Goal: Use online tool/utility: Utilize a website feature to perform a specific function

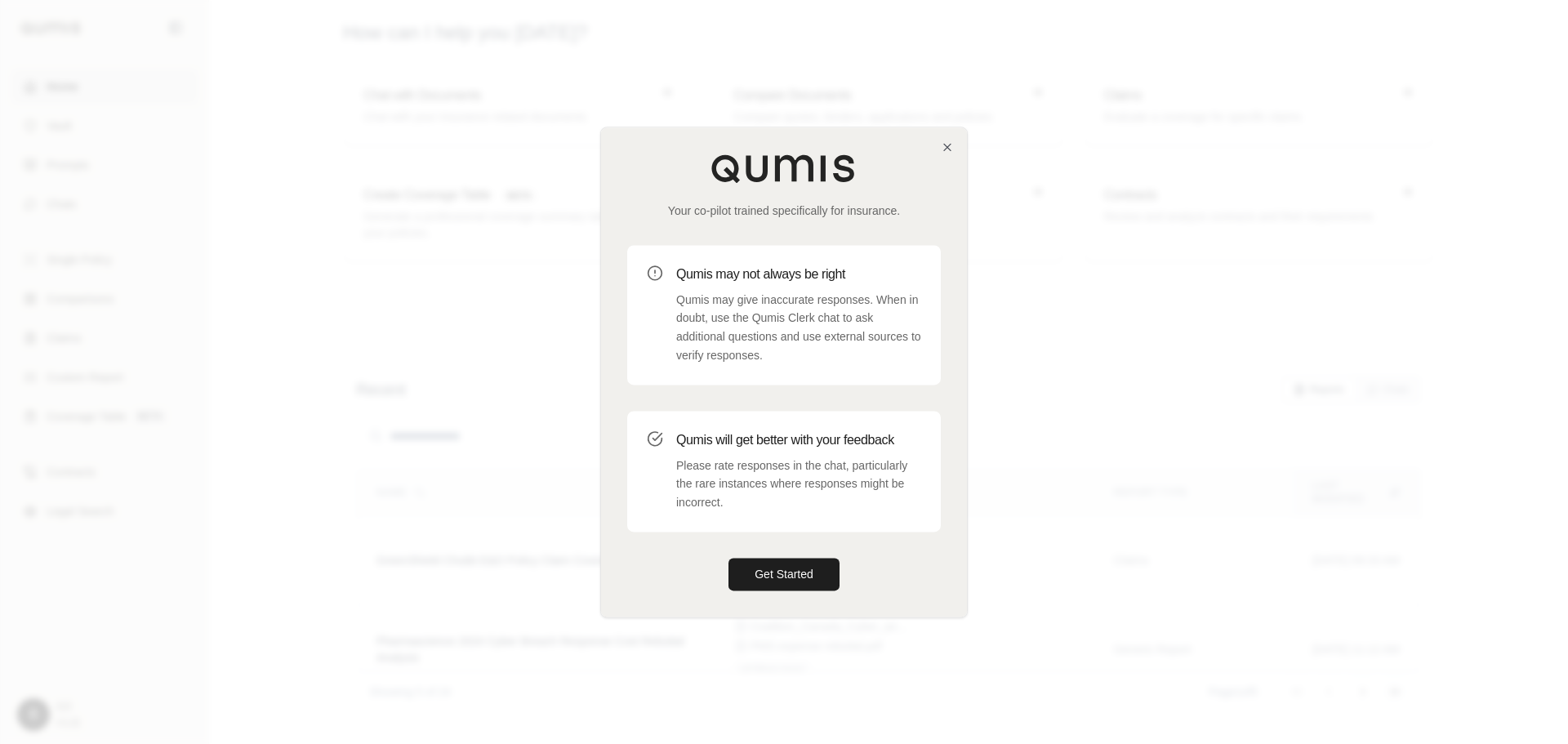
click at [773, 574] on button "Get Started" at bounding box center [783, 574] width 111 height 33
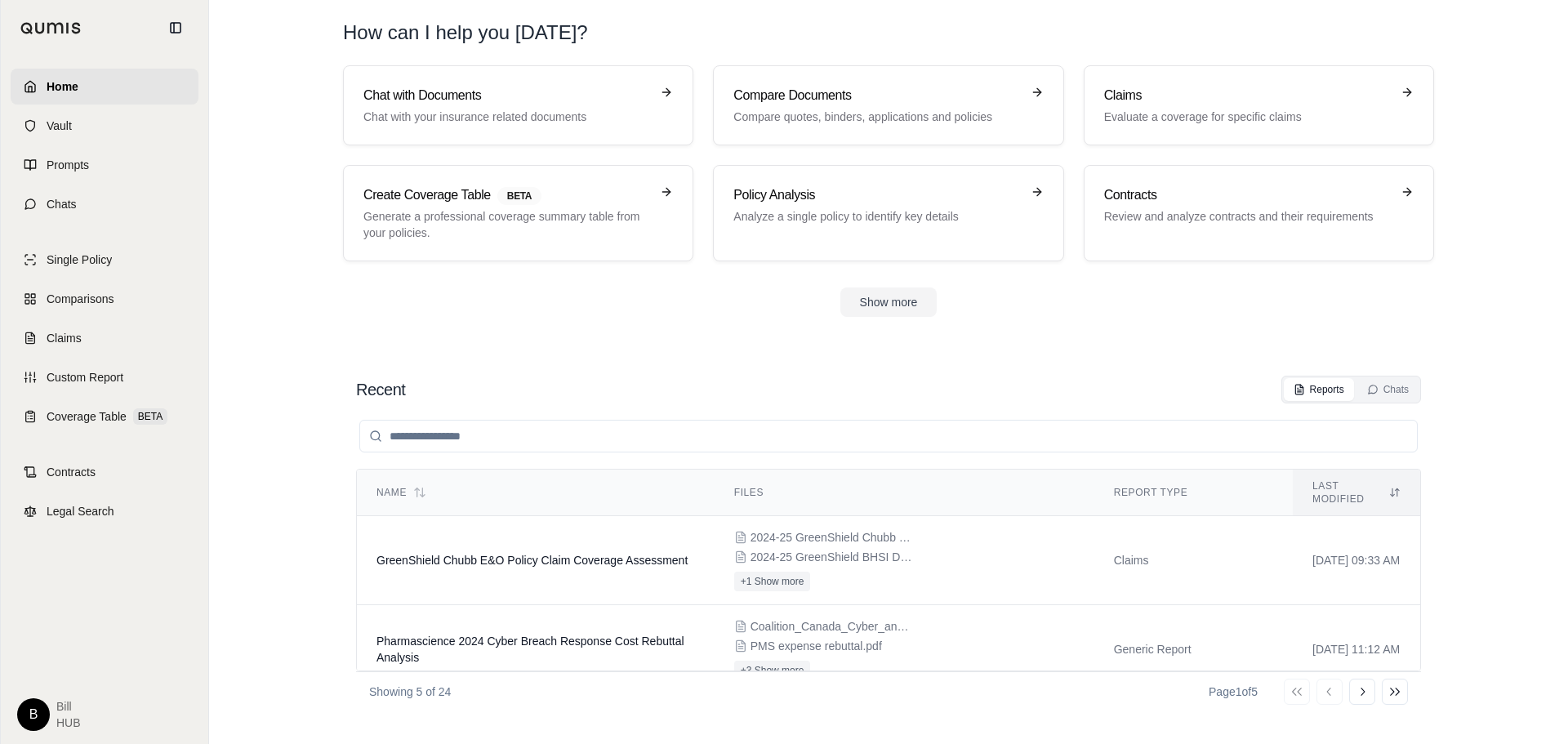
click at [510, 133] on link "Chat with Documents Chat with your insurance related documents" at bounding box center [518, 105] width 351 height 80
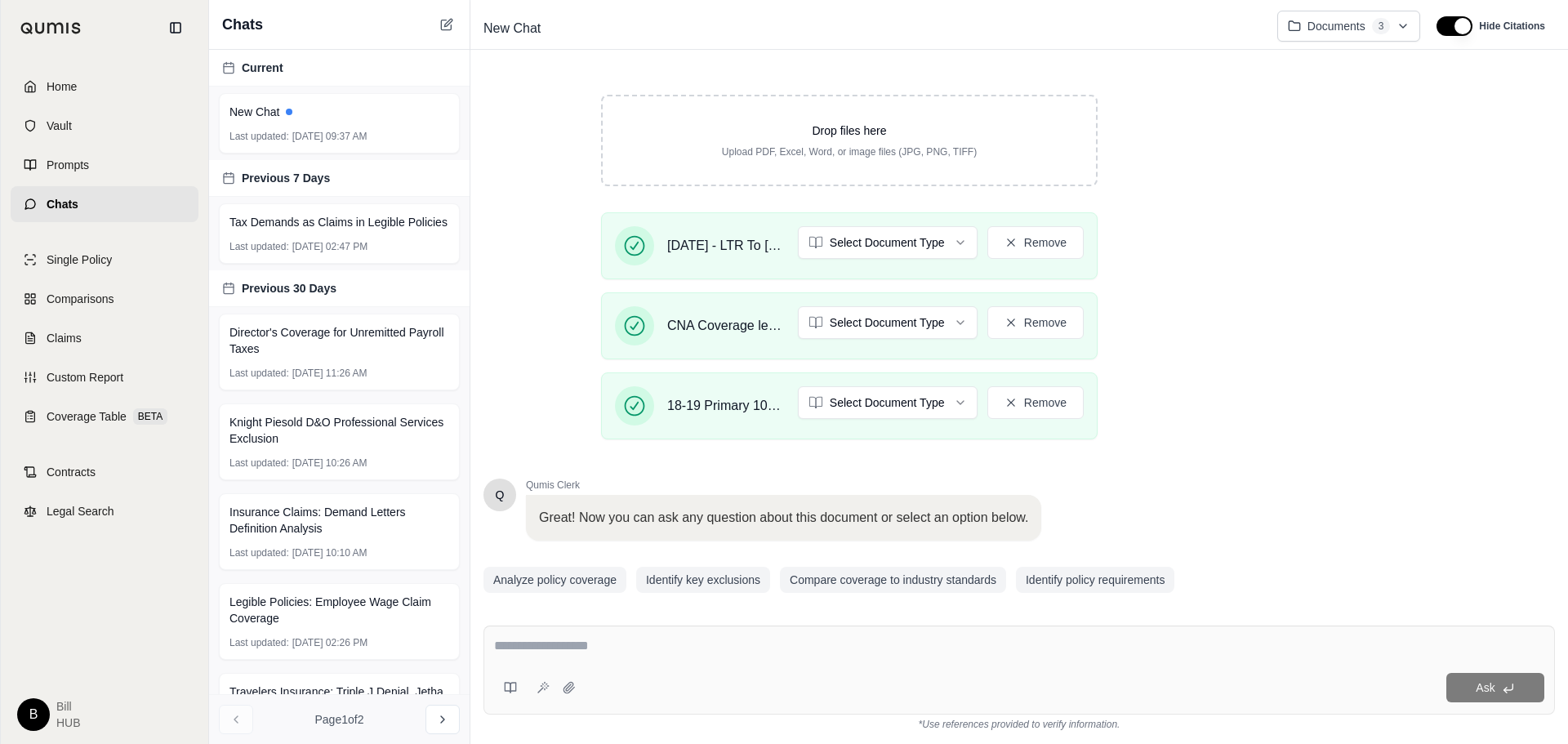
scroll to position [300, 0]
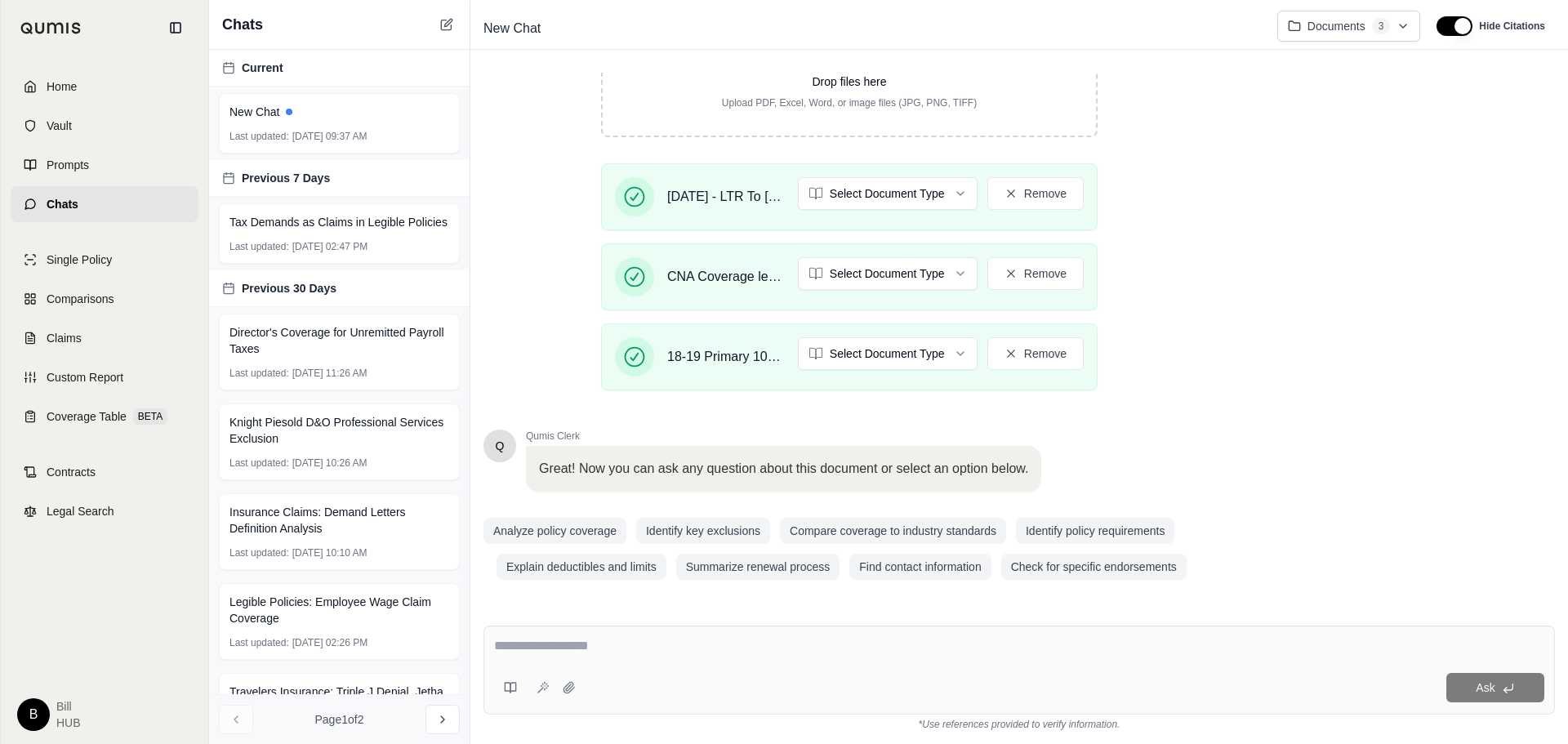
click at [788, 652] on textarea at bounding box center [1018, 645] width 1050 height 20
type textarea "*"
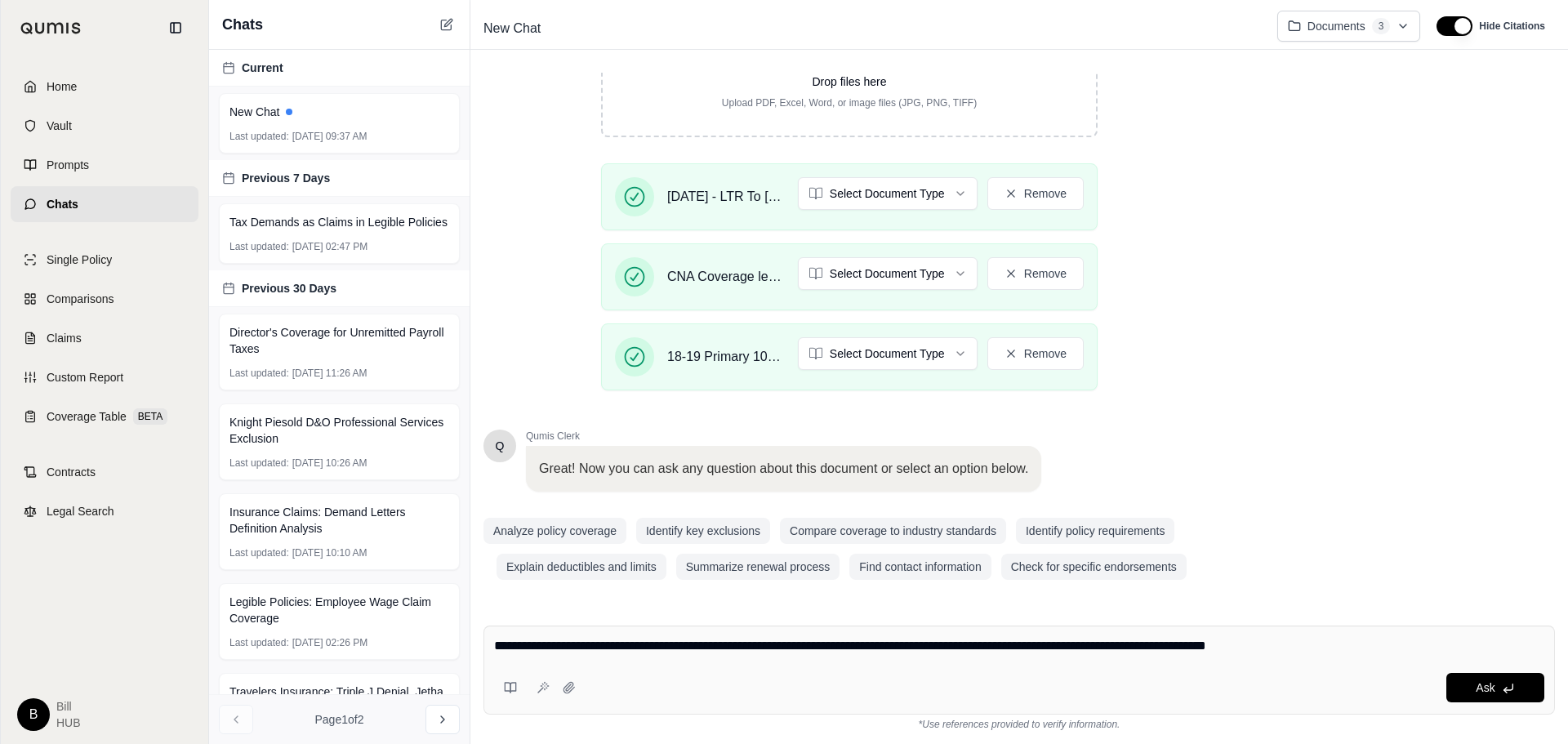
type textarea "**********"
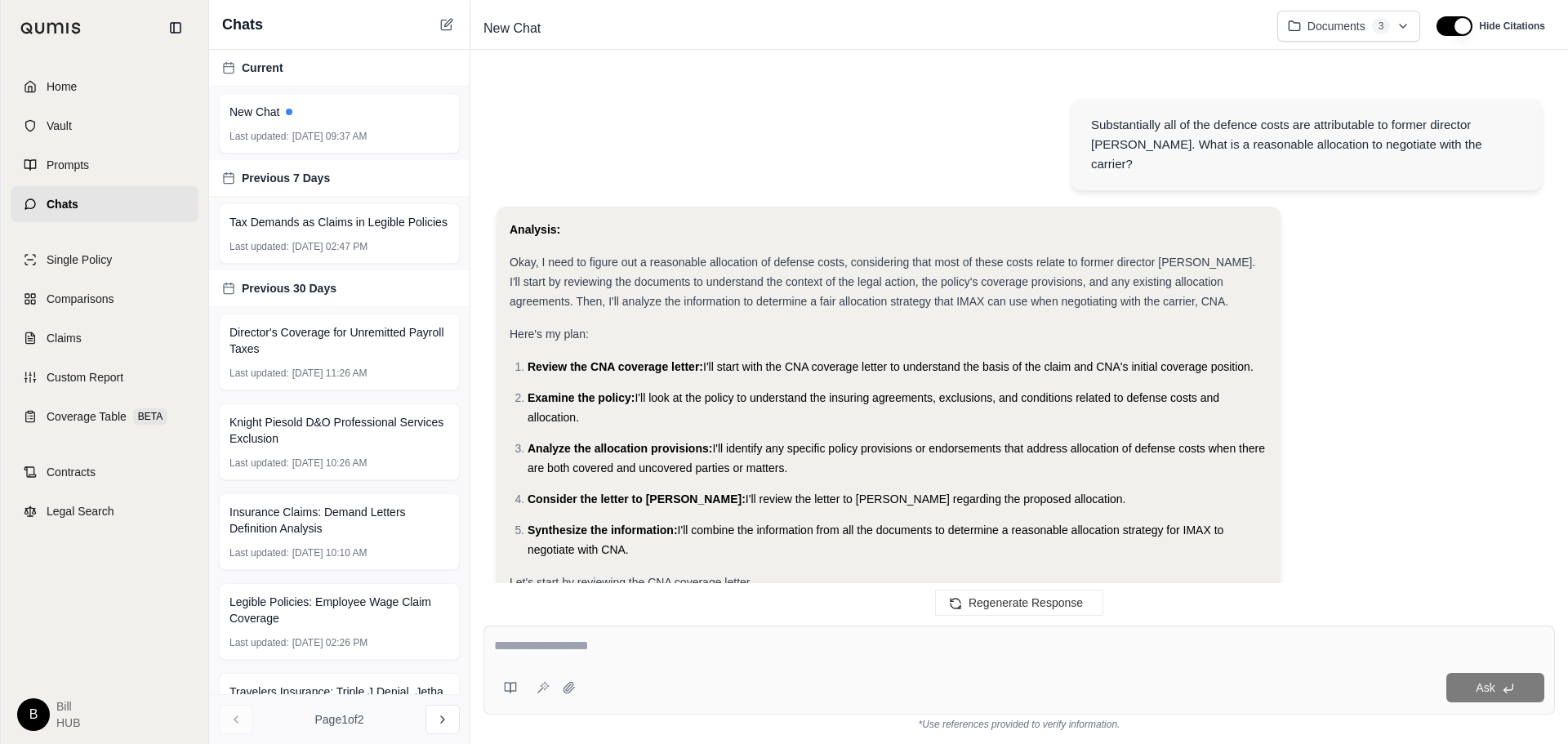
scroll to position [1031, 0]
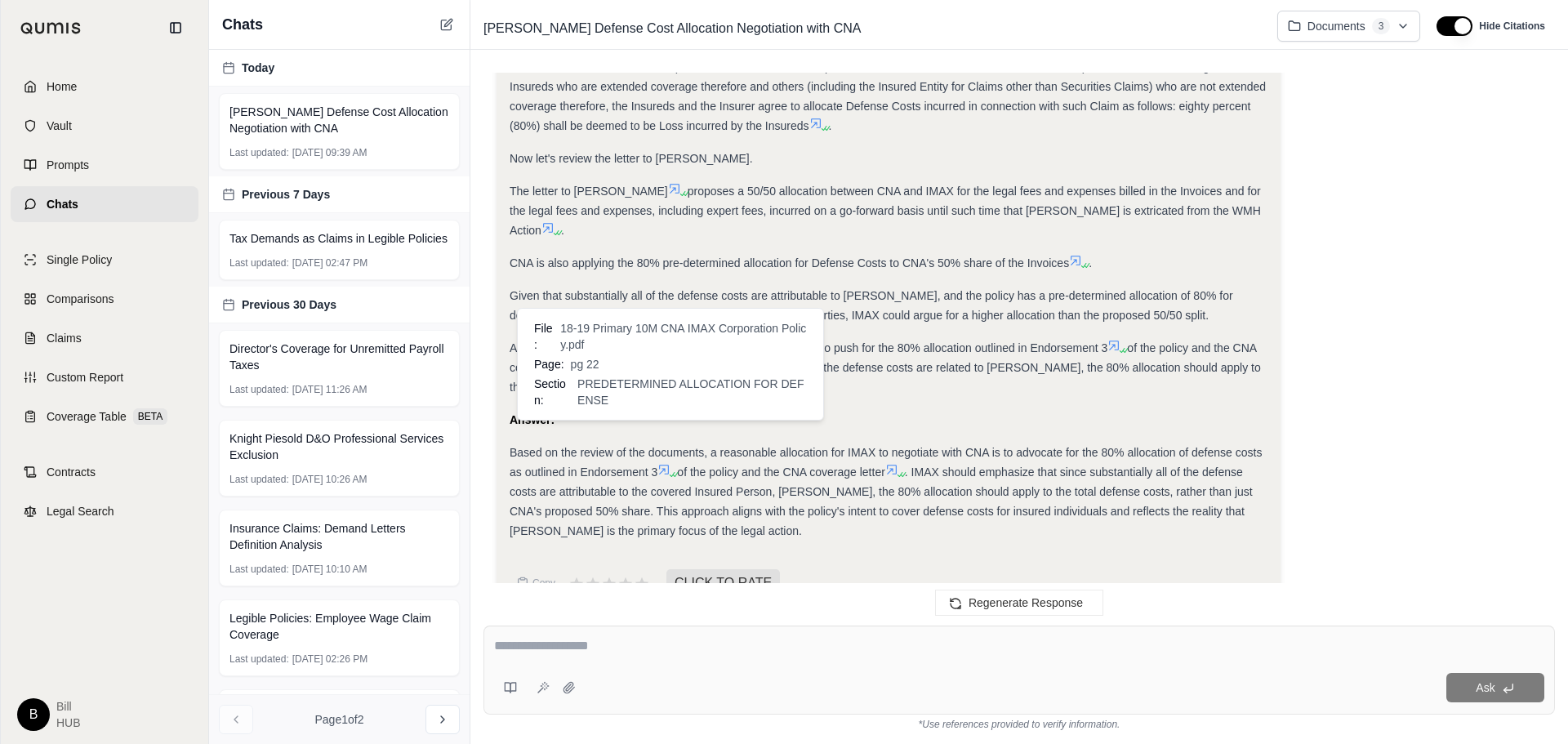
click at [666, 465] on icon at bounding box center [664, 470] width 10 height 10
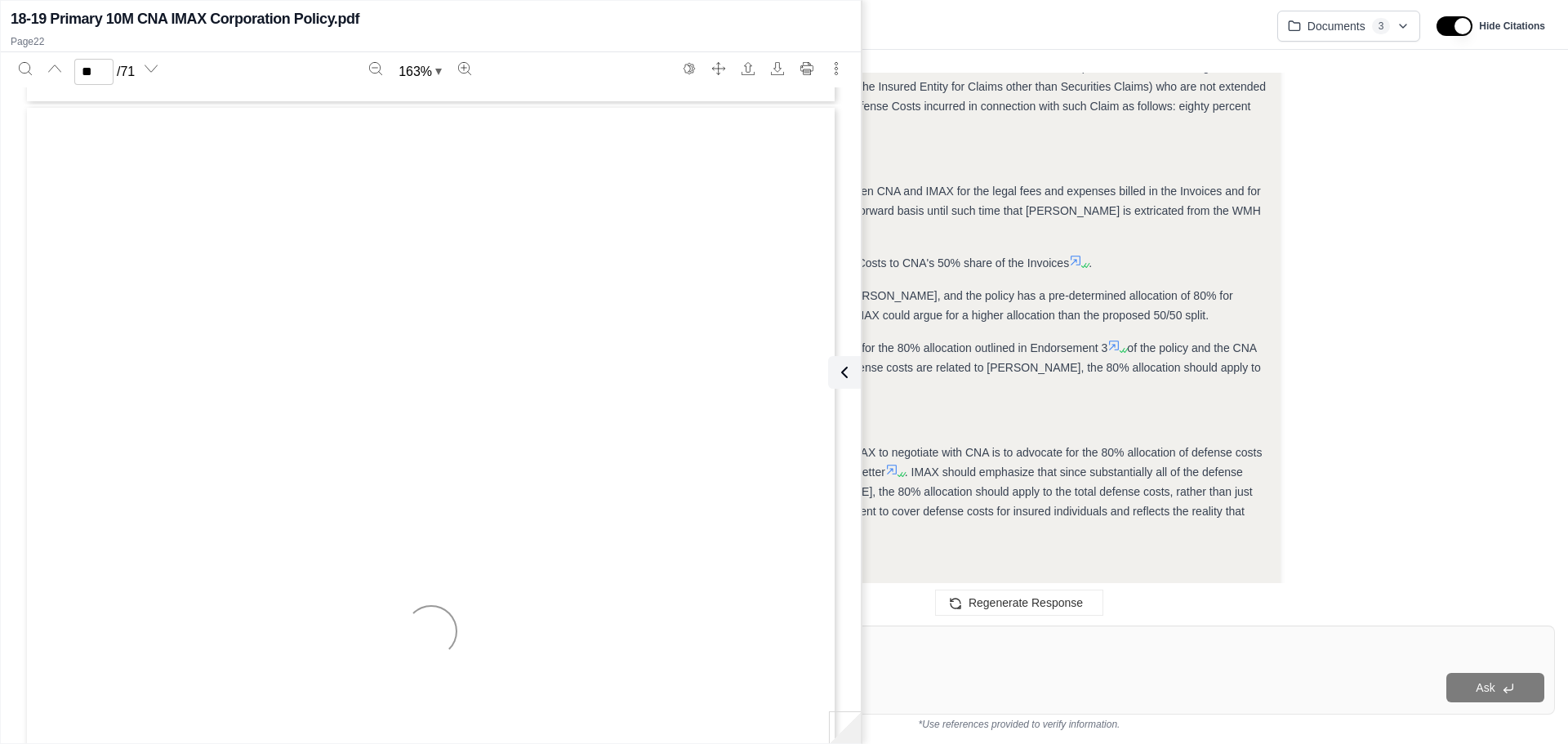
scroll to position [22125, 0]
click at [455, 279] on div "GSL1820XX (8 - 07) Policy No: MLP2346845 Page 1 Endorsement No: 3 Continental C…" at bounding box center [430, 614] width 814 height 1054
click at [392, 179] on span "(For use with Canadian domiciled insureds)" at bounding box center [431, 186] width 256 height 13
click at [364, 283] on span "Conditions for Advancement of Defense Costs" at bounding box center [265, 278] width 293 height 13
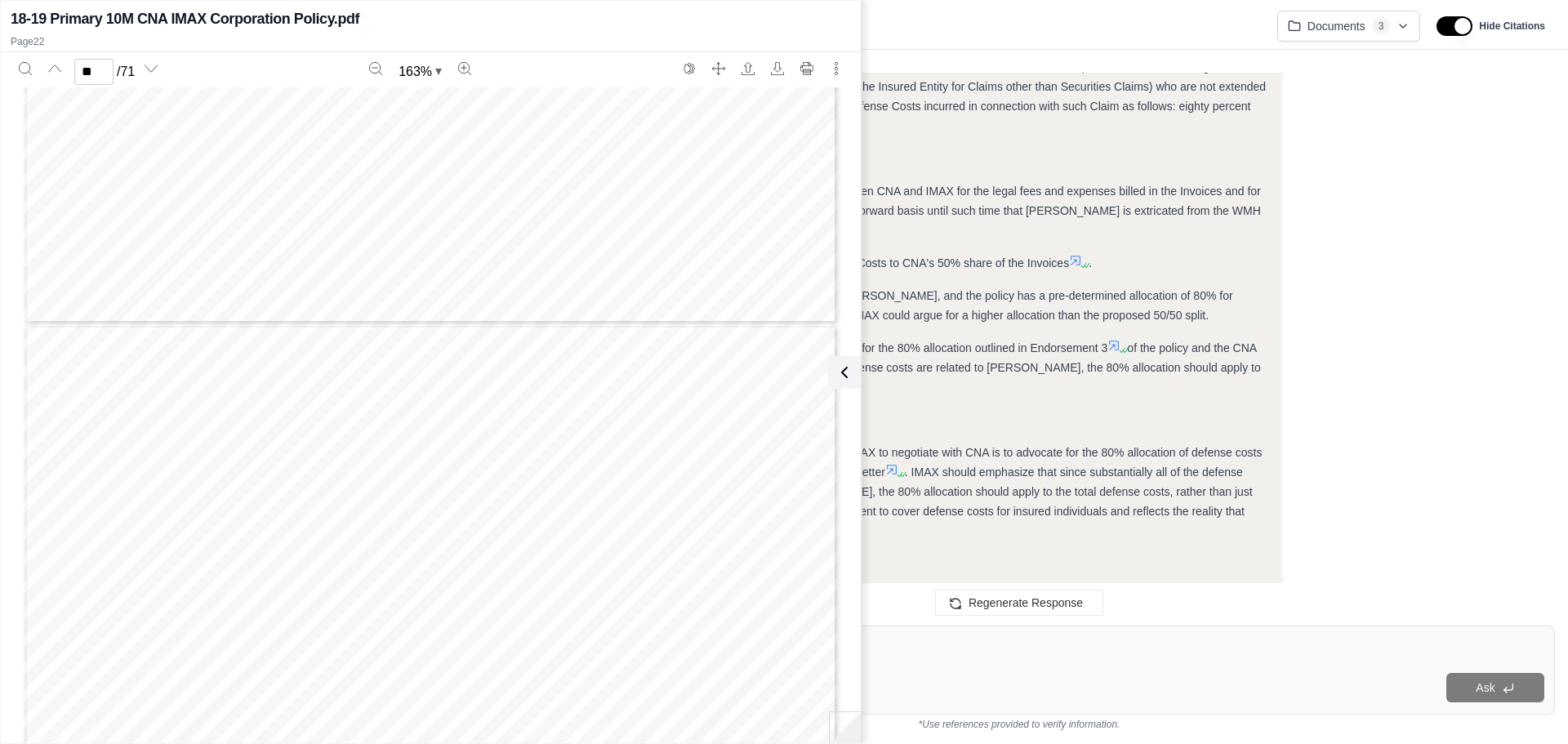
type input "**"
click at [842, 368] on icon at bounding box center [844, 372] width 5 height 10
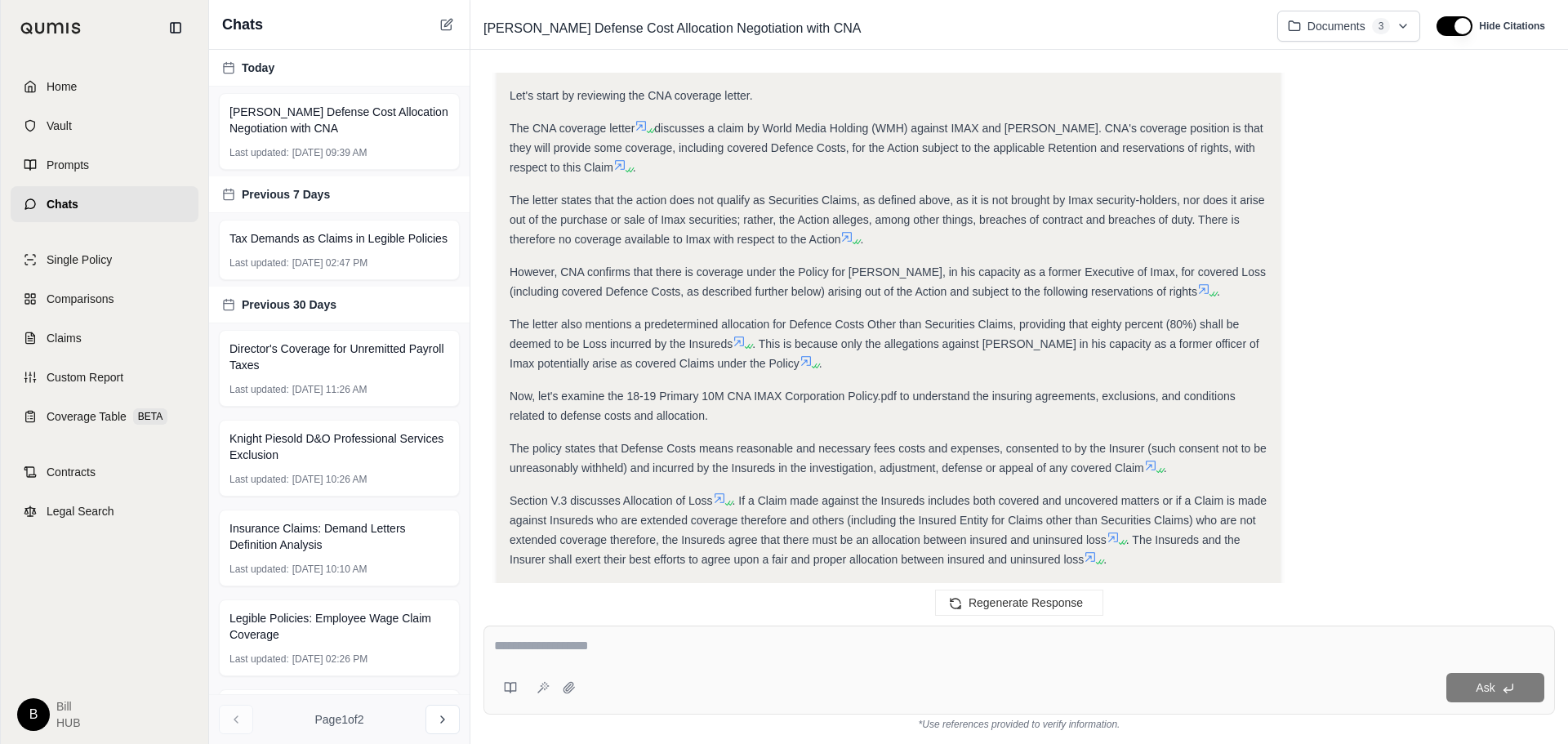
scroll to position [215, 0]
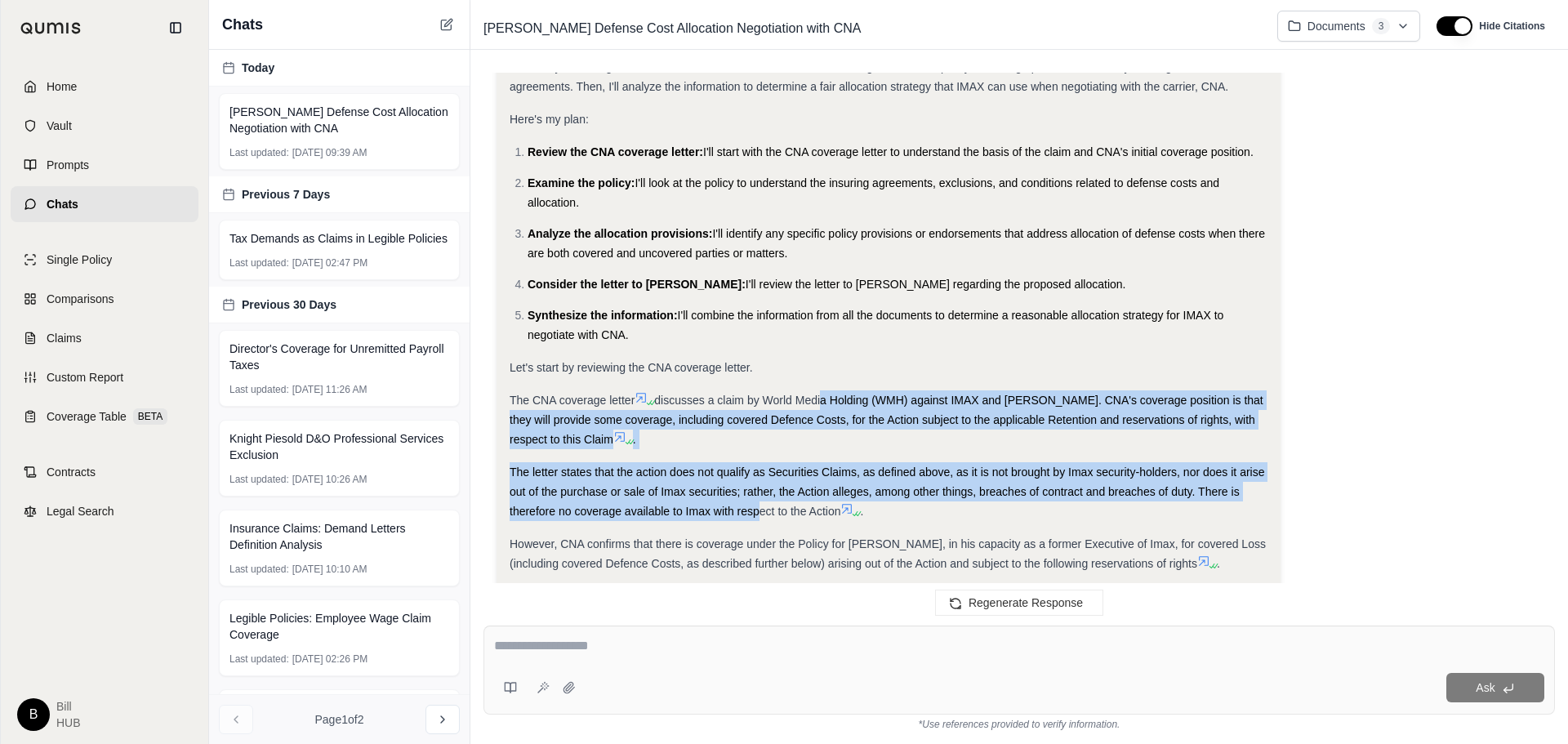
drag, startPoint x: 824, startPoint y: 383, endPoint x: 757, endPoint y: 499, distance: 134.0
click at [757, 499] on div "Analysis: Okay, I need to figure out a reasonable allocation of defense costs, …" at bounding box center [888, 681] width 758 height 1352
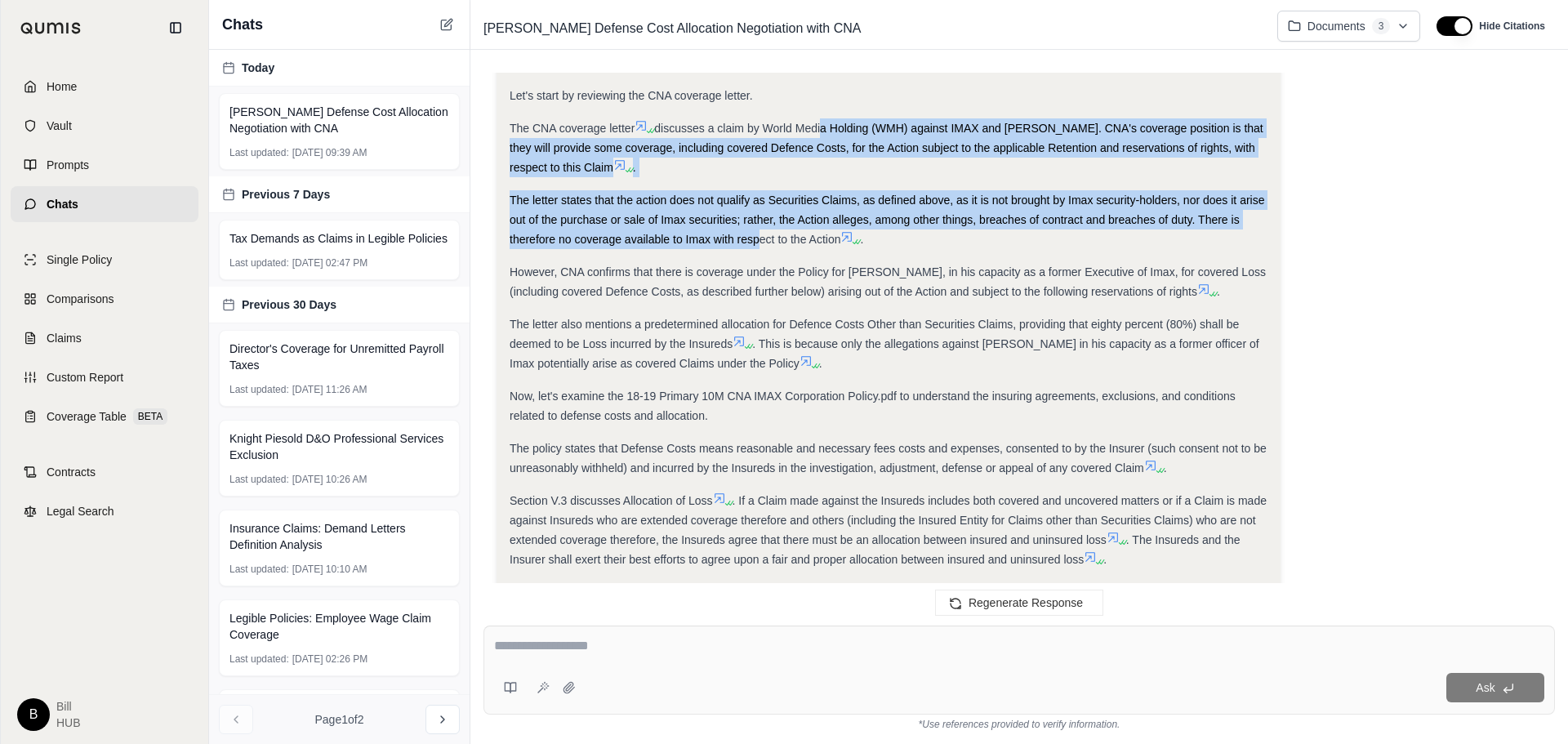
drag, startPoint x: 900, startPoint y: 161, endPoint x: 856, endPoint y: 116, distance: 62.9
click at [900, 161] on div "Analysis: Okay, I need to figure out a reasonable allocation of defense costs, …" at bounding box center [888, 409] width 758 height 1352
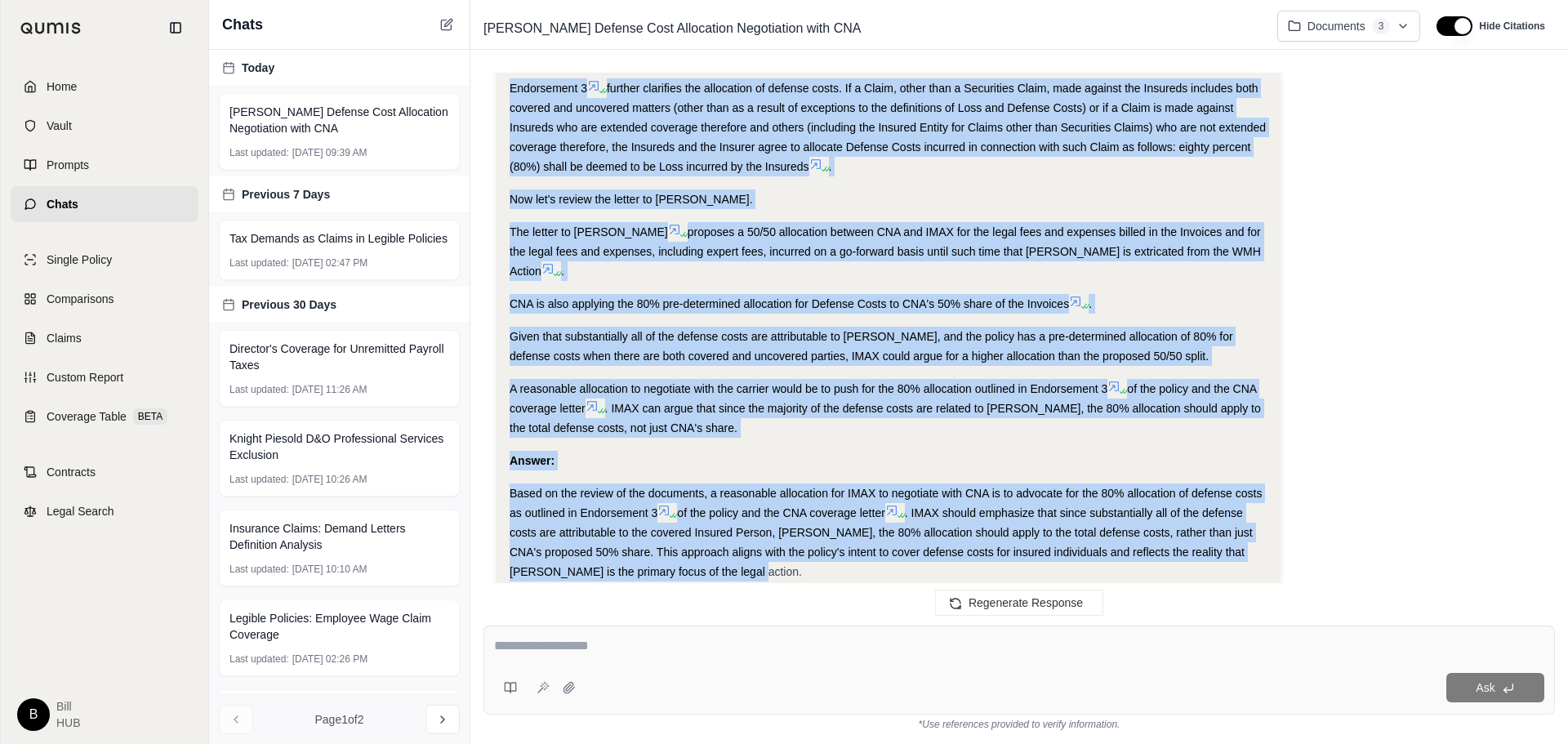
scroll to position [1031, 0]
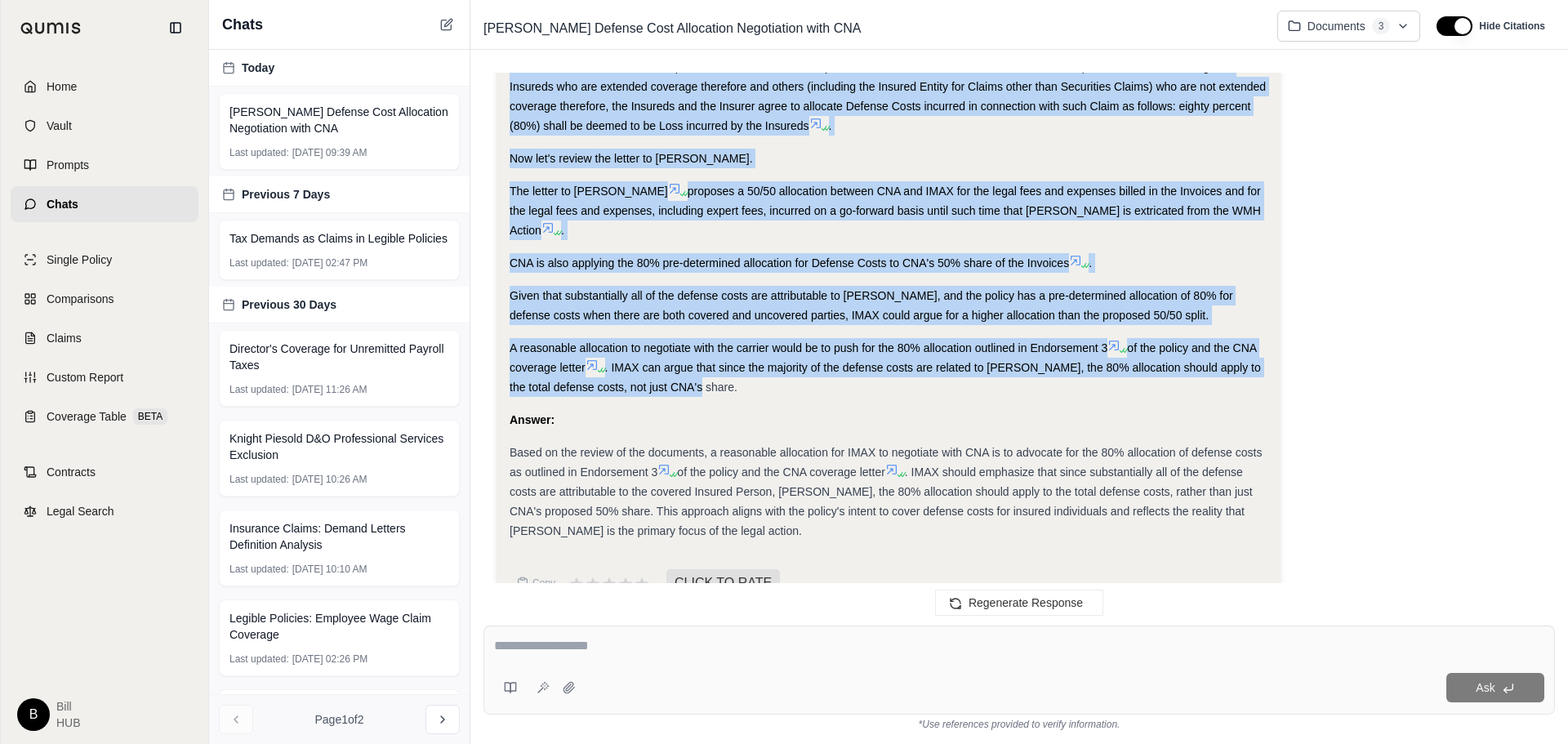
drag, startPoint x: 512, startPoint y: 111, endPoint x: 767, endPoint y: 346, distance: 346.8
copy div "The CNA coverage letter discusses a claim by World Media Holding (WMH) against …"
click at [869, 286] on div "Given that substantially all of the defense costs are attributable to [PERSON_N…" at bounding box center [888, 305] width 758 height 39
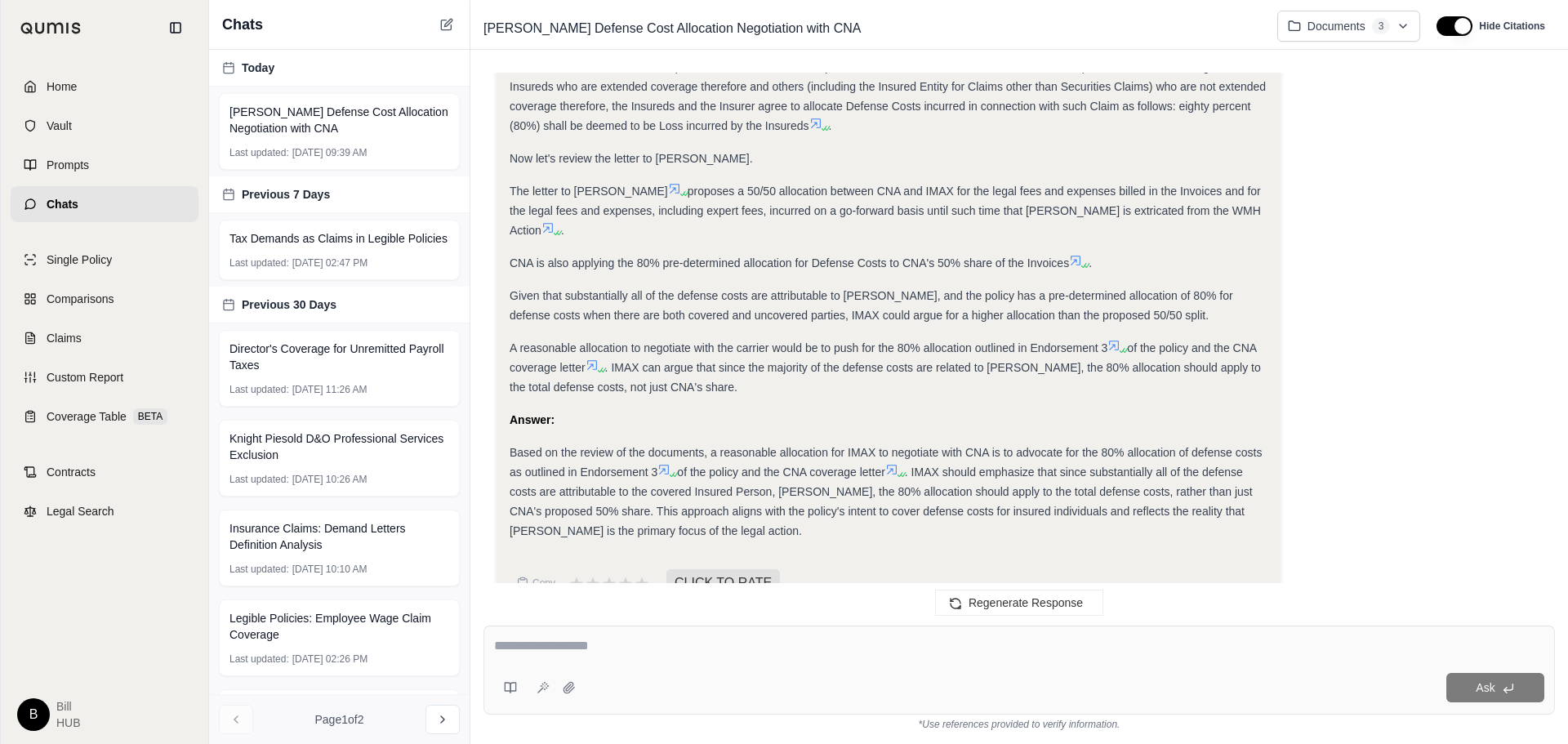
click at [754, 183] on div "The letter to [PERSON_NAME] proposes a 50/50 allocation between CNA and IMAX fo…" at bounding box center [888, 210] width 758 height 59
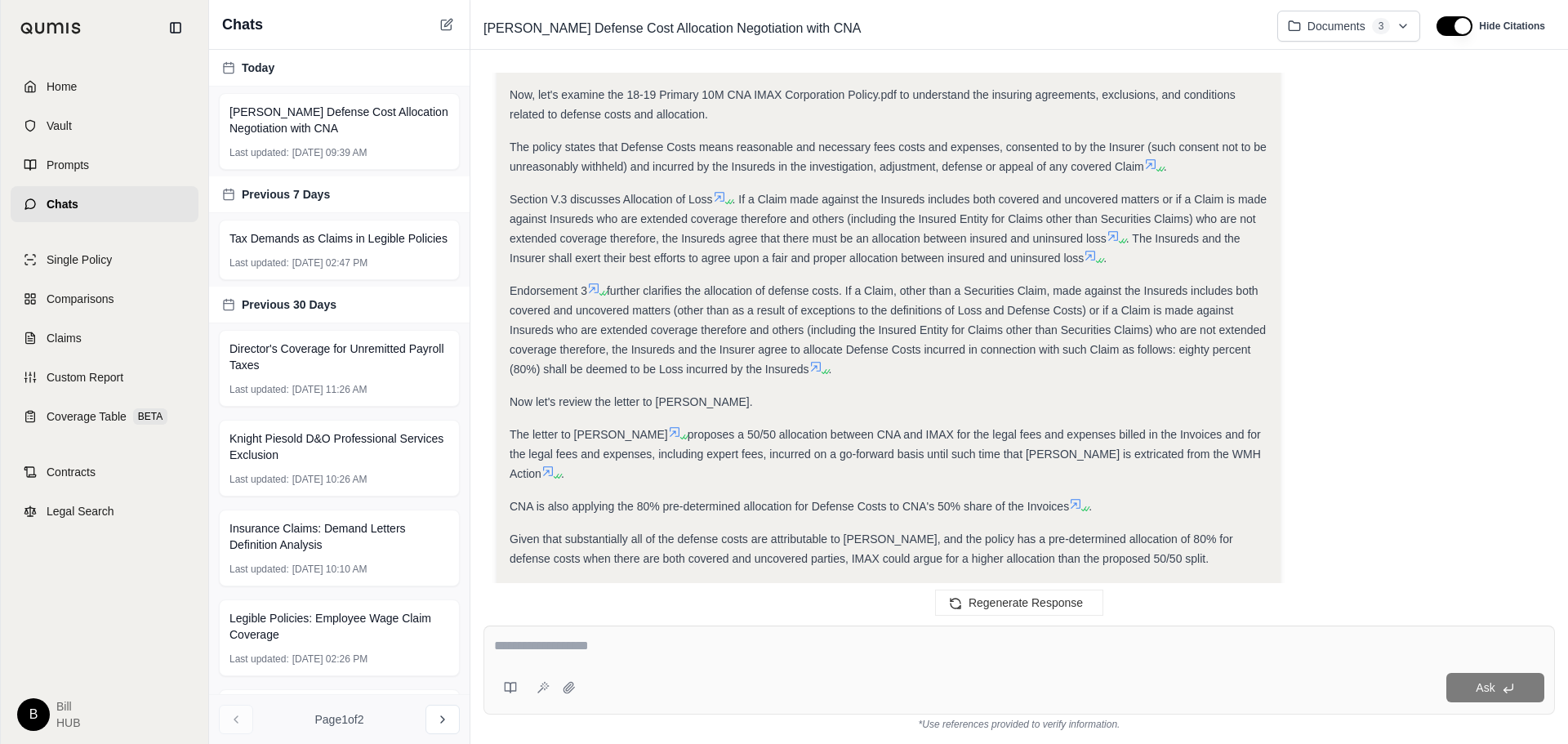
scroll to position [487, 0]
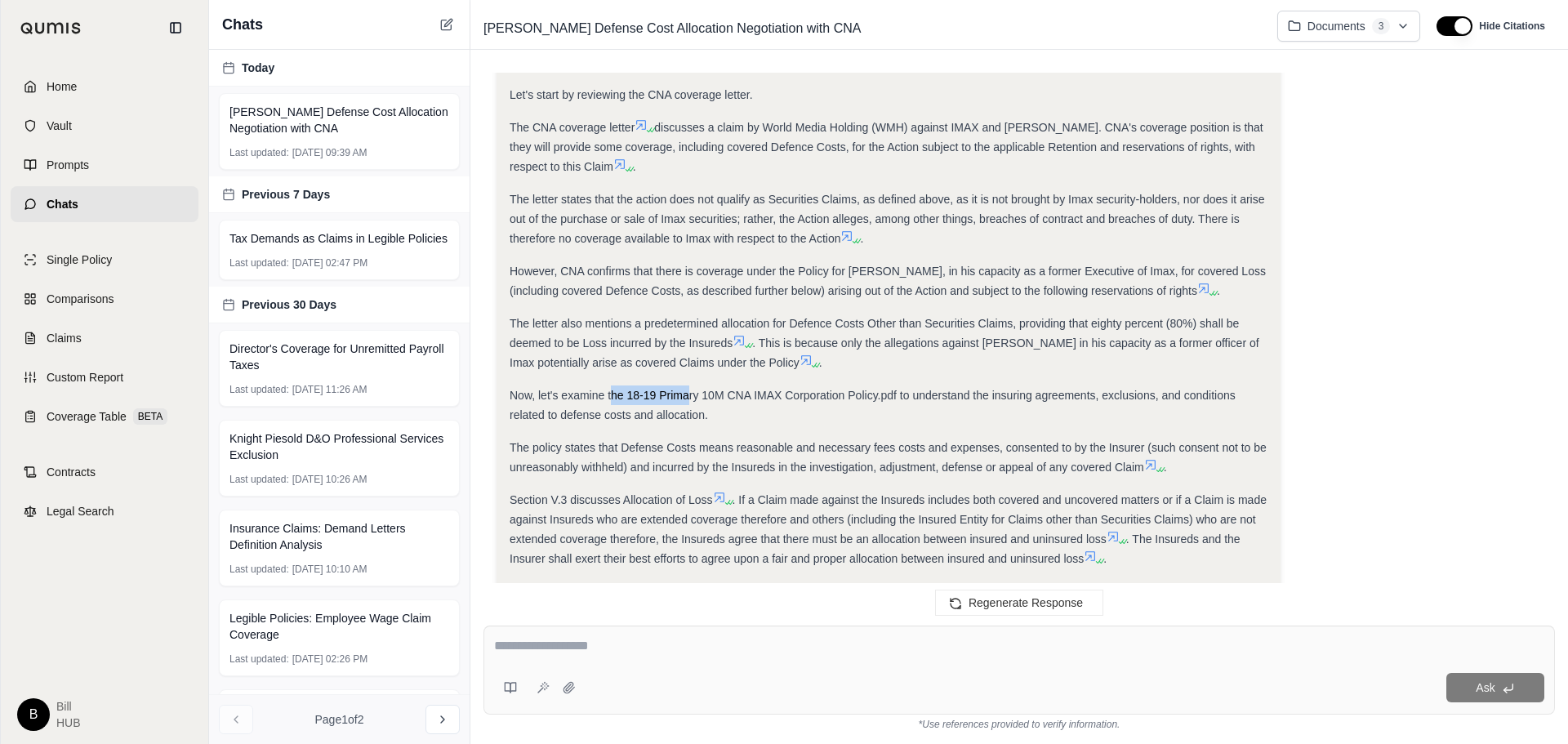
drag, startPoint x: 612, startPoint y: 373, endPoint x: 686, endPoint y: 373, distance: 74.0
click at [686, 389] on span "Now, let's examine the 18-19 Primary 10M CNA IMAX Corporation Policy.pdf to und…" at bounding box center [872, 405] width 726 height 33
click at [612, 438] on div "The policy states that Defense Costs means reasonable and necessary fees costs …" at bounding box center [888, 458] width 758 height 39
click at [728, 498] on icon at bounding box center [731, 502] width 10 height 10
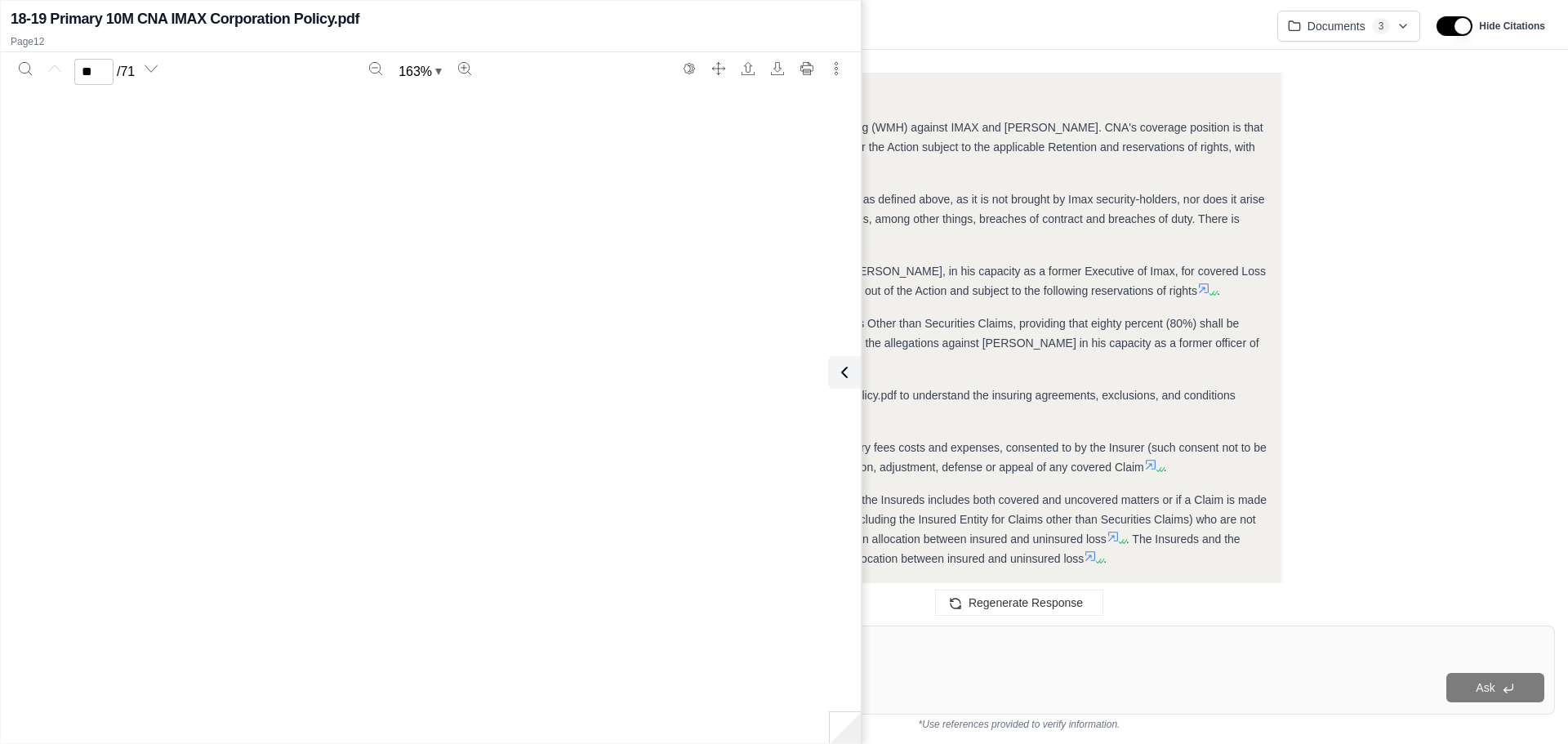
type input "**"
click at [846, 375] on icon at bounding box center [844, 372] width 20 height 20
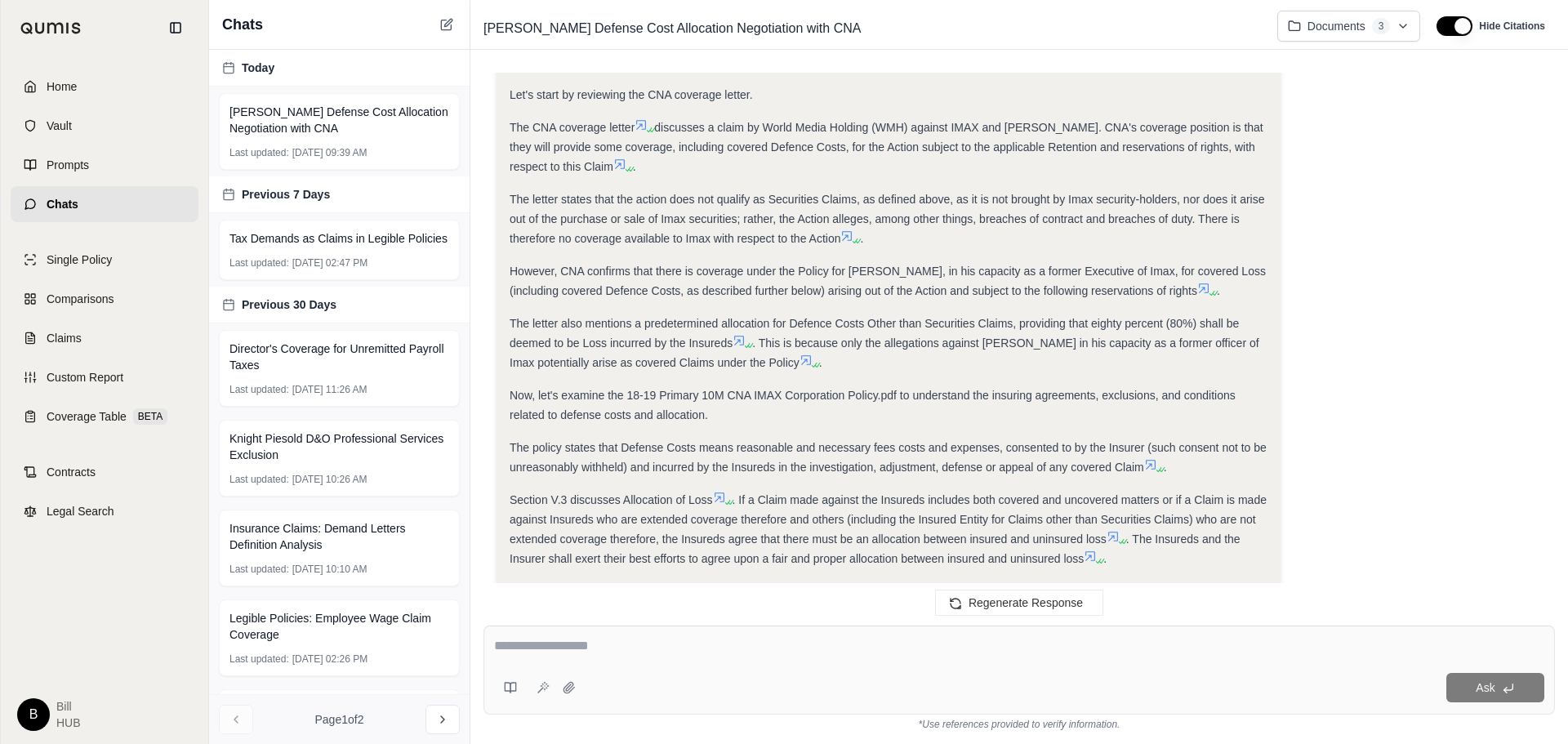
click at [1148, 458] on icon at bounding box center [1150, 465] width 13 height 13
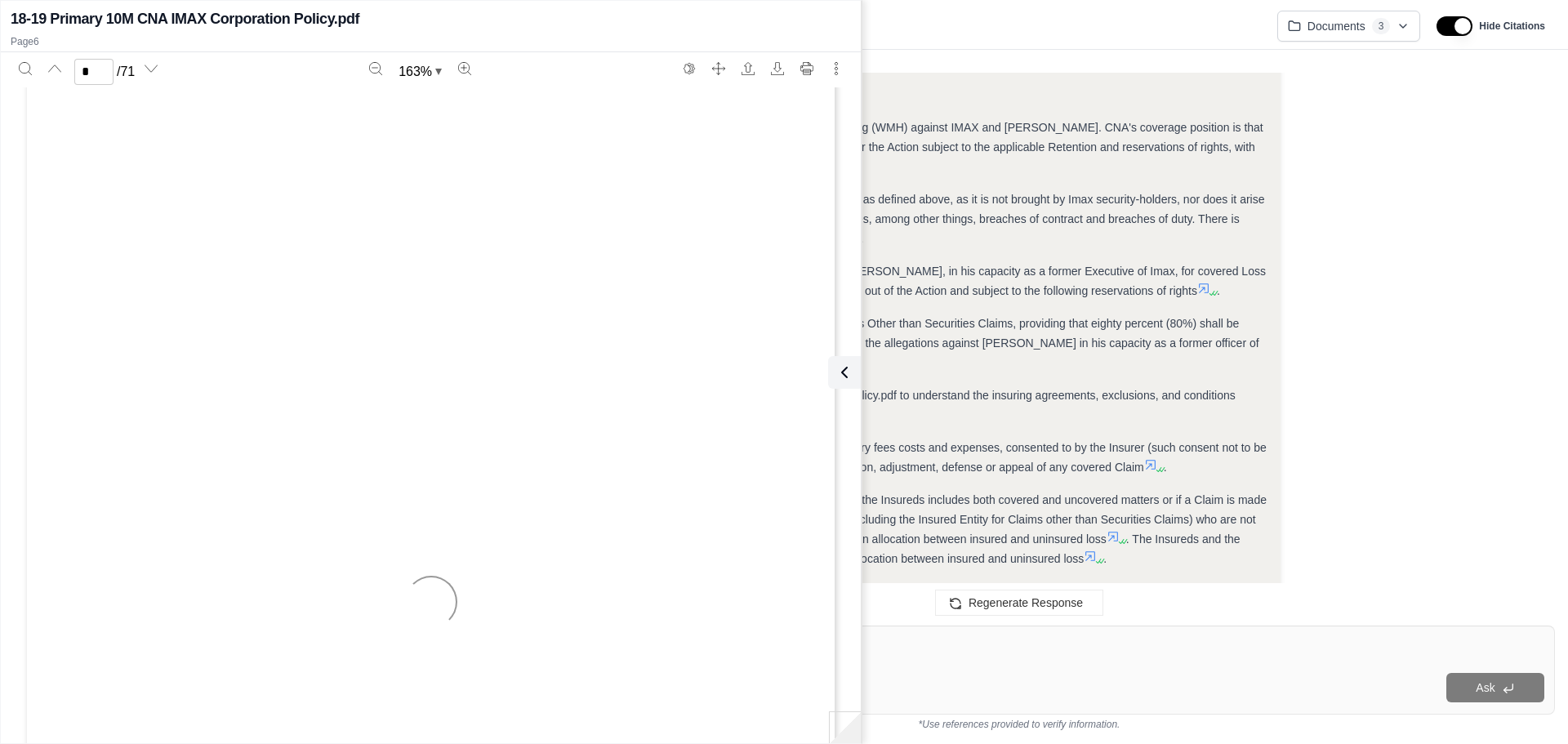
type input "*"
click at [1033, 337] on span ". This is because only the allegations against [PERSON_NAME] in his capacity as…" at bounding box center [884, 352] width 750 height 33
click at [854, 375] on button at bounding box center [844, 372] width 33 height 33
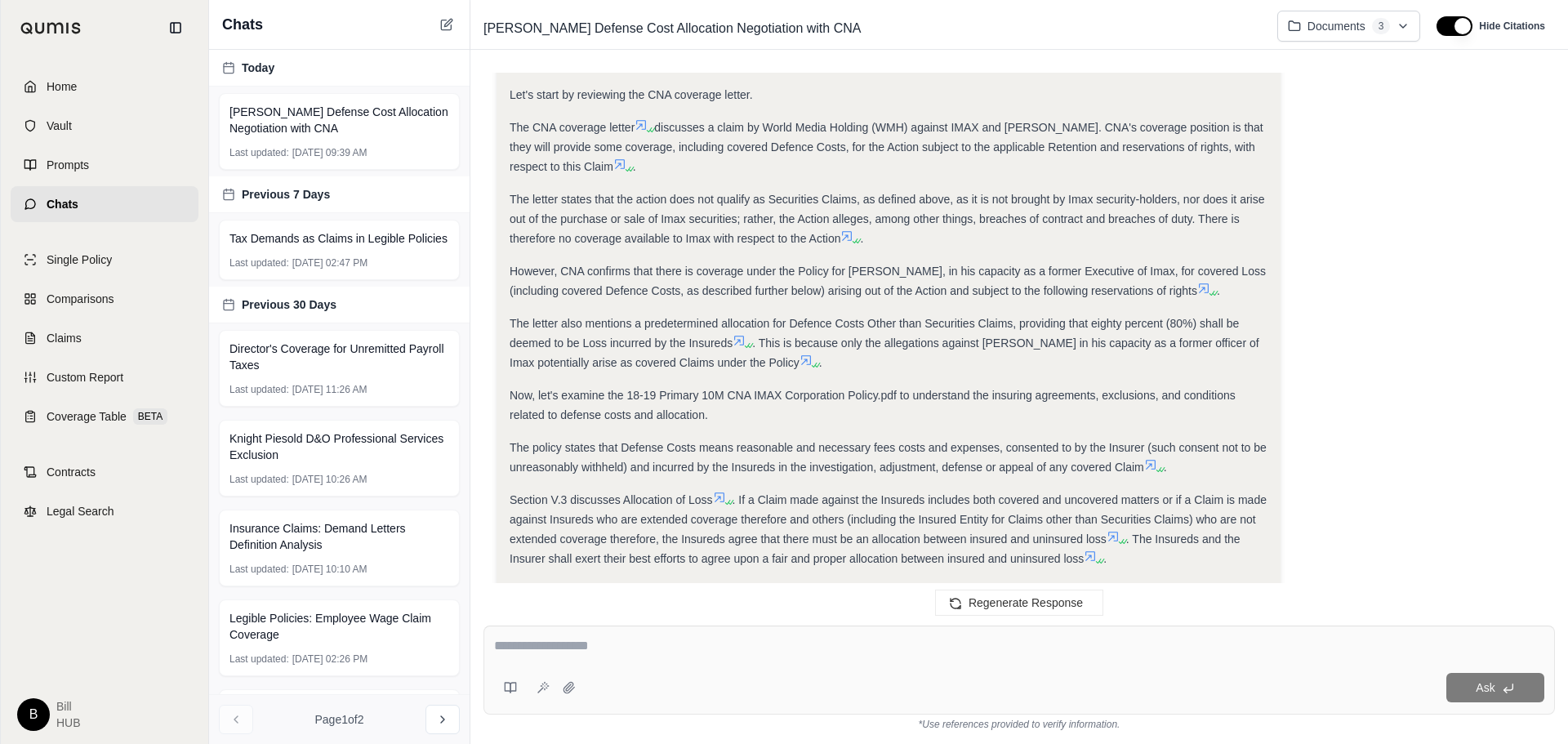
click at [1145, 519] on span ". If a Claim made against the Insureds includes both covered and uncovered matt…" at bounding box center [888, 519] width 757 height 52
click at [1154, 508] on div "Section V.3 discusses Allocation of Loss . If a Claim made against the Insureds…" at bounding box center [888, 529] width 758 height 78
click at [1120, 530] on icon at bounding box center [1113, 537] width 13 height 13
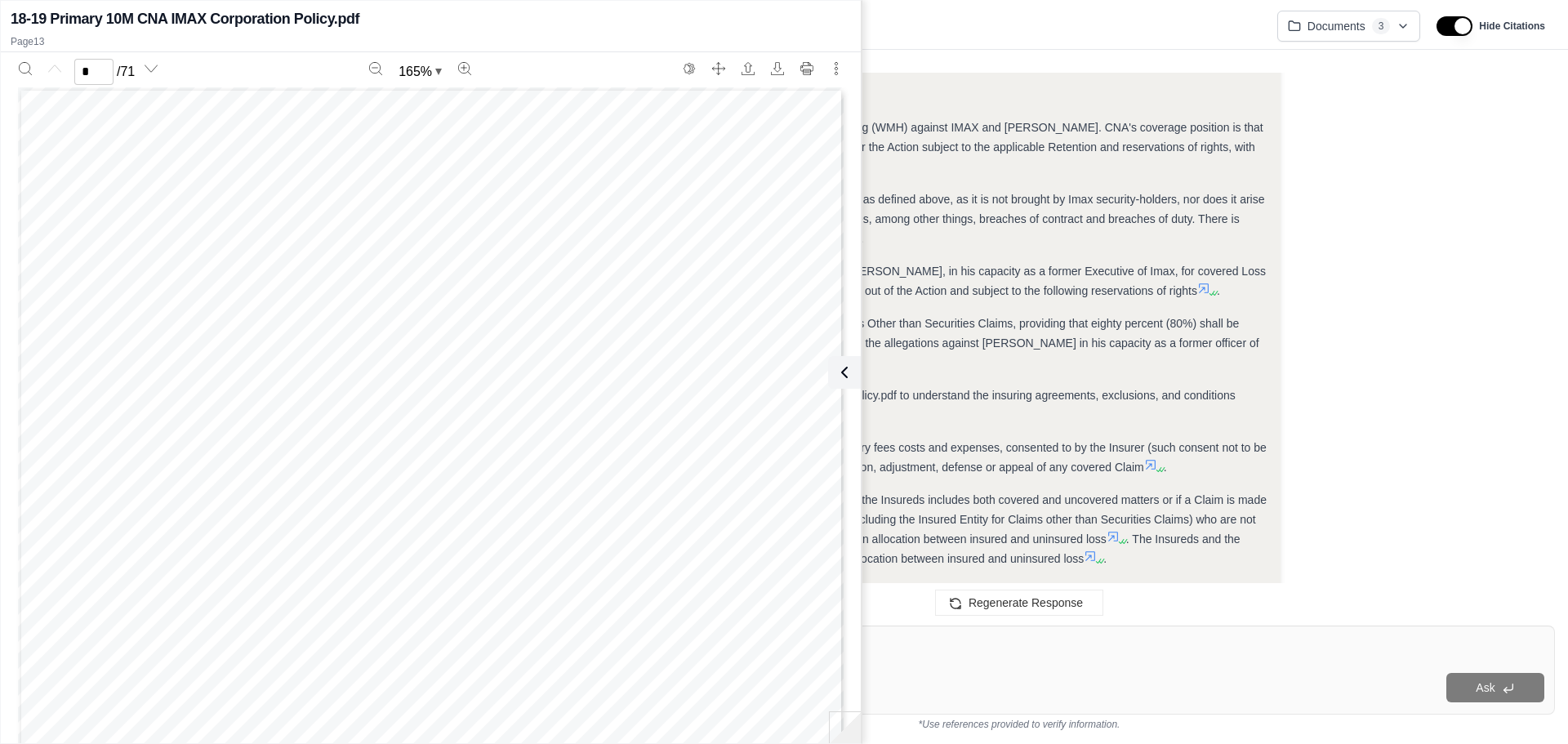
scroll to position [0, 0]
type input "**"
click at [969, 389] on span "Now, let's examine the 18-19 Primary 10M CNA IMAX Corporation Policy.pdf to und…" at bounding box center [872, 405] width 726 height 33
drag, startPoint x: 837, startPoint y: 389, endPoint x: 841, endPoint y: 374, distance: 15.5
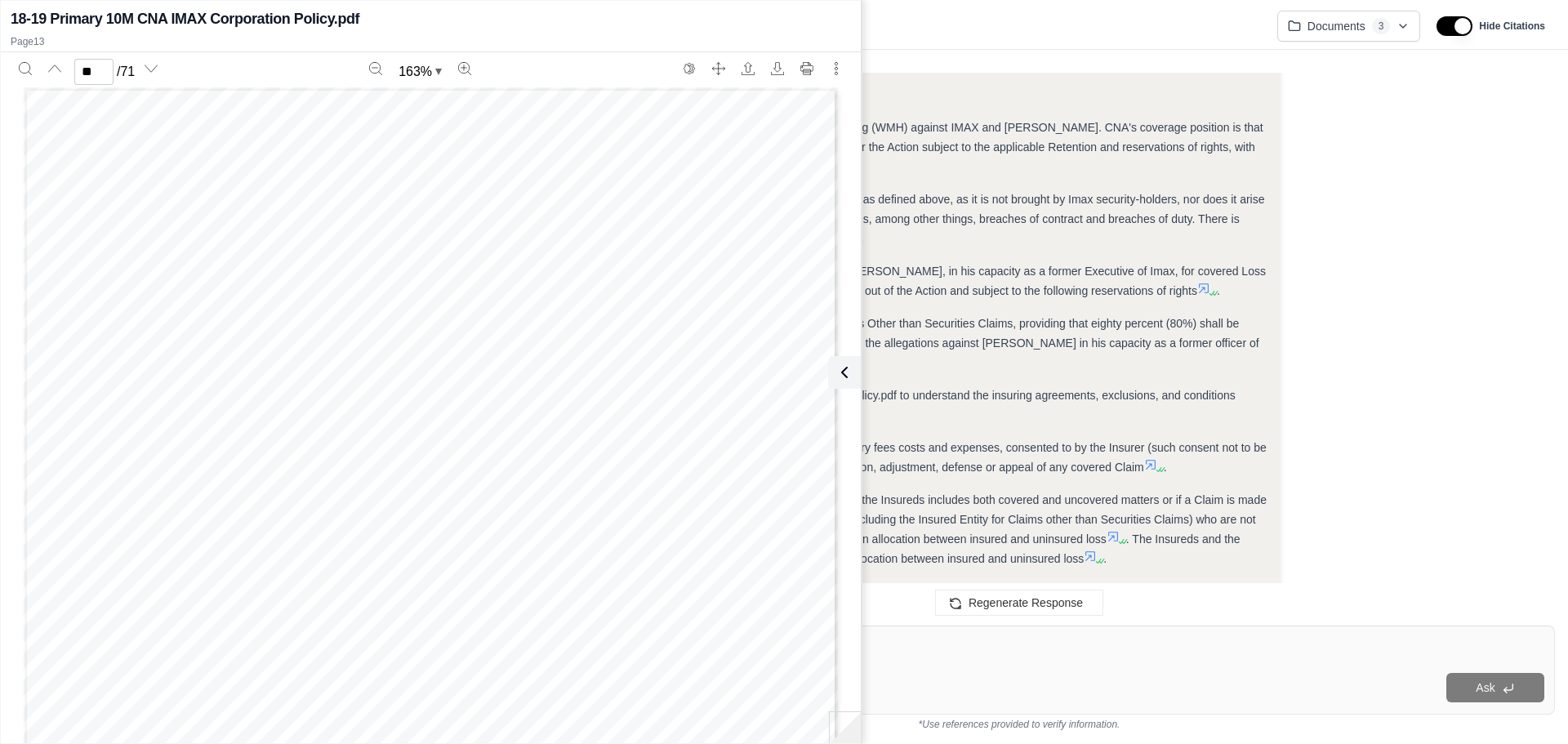
click at [837, 387] on div "18-19 Primary 10M CNA IMAX Corporation Policy.pdf Page 13 ** / 71 163 % MANAGEM…" at bounding box center [431, 371] width 860 height 736
click at [841, 374] on icon at bounding box center [844, 372] width 20 height 20
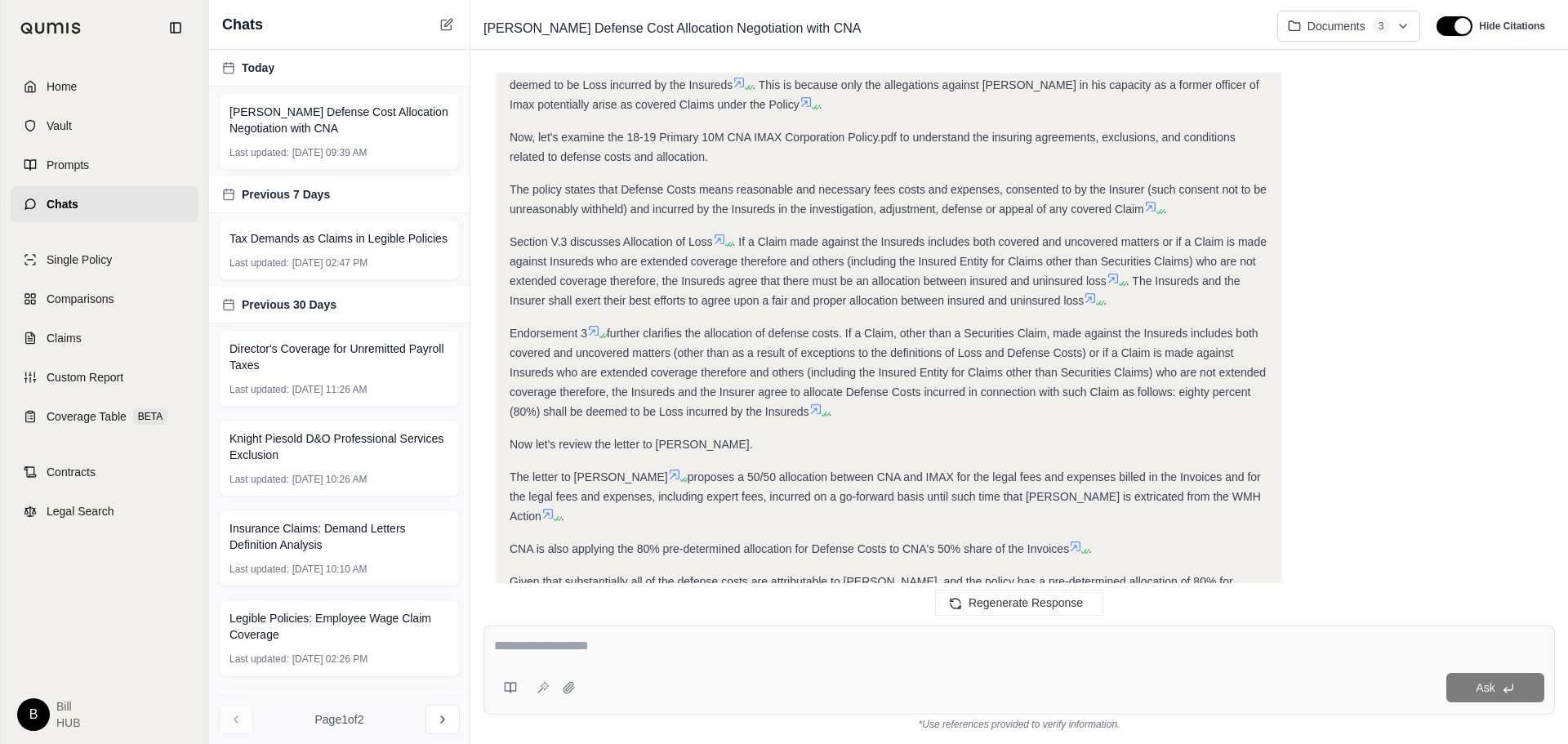
scroll to position [760, 0]
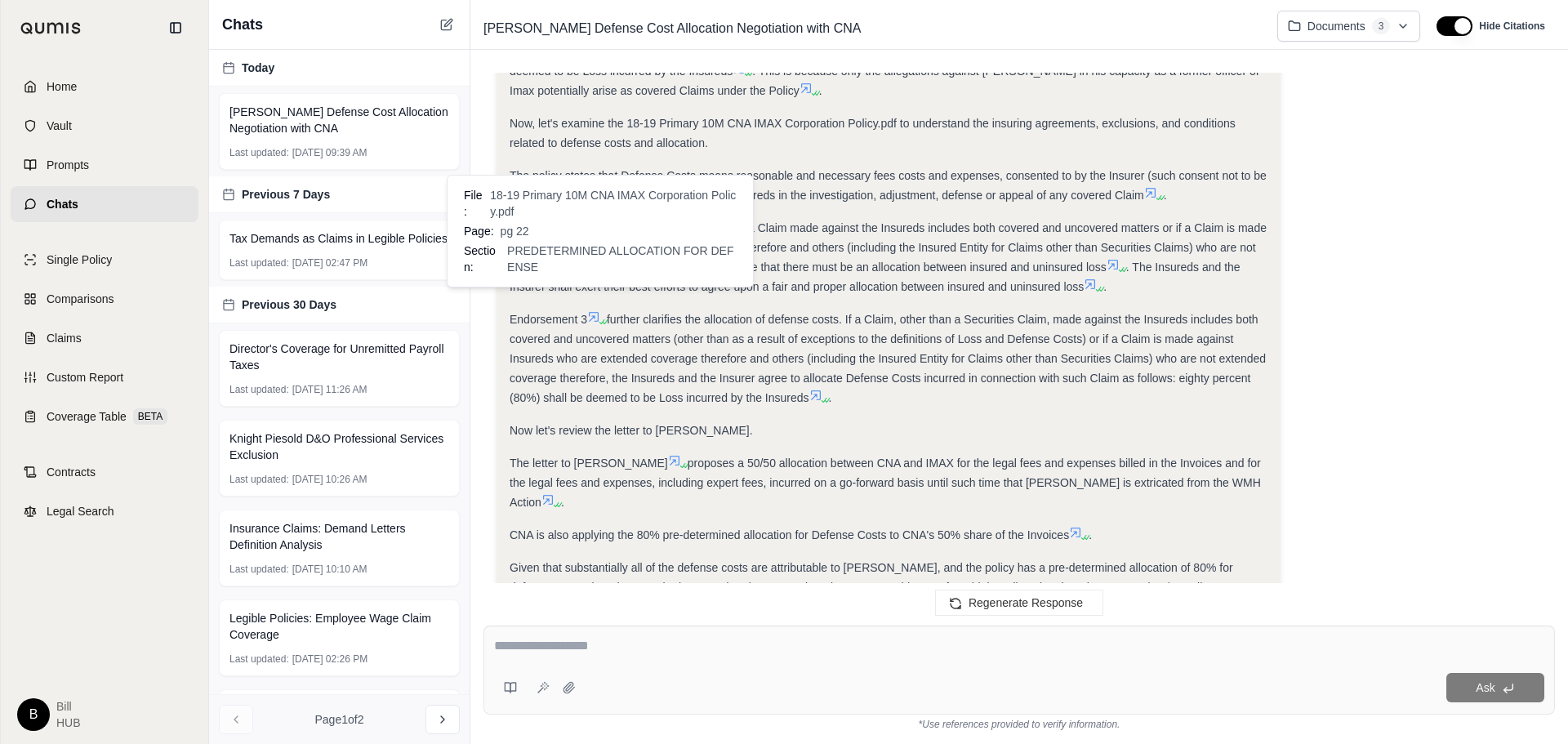
click at [594, 312] on icon at bounding box center [593, 316] width 10 height 10
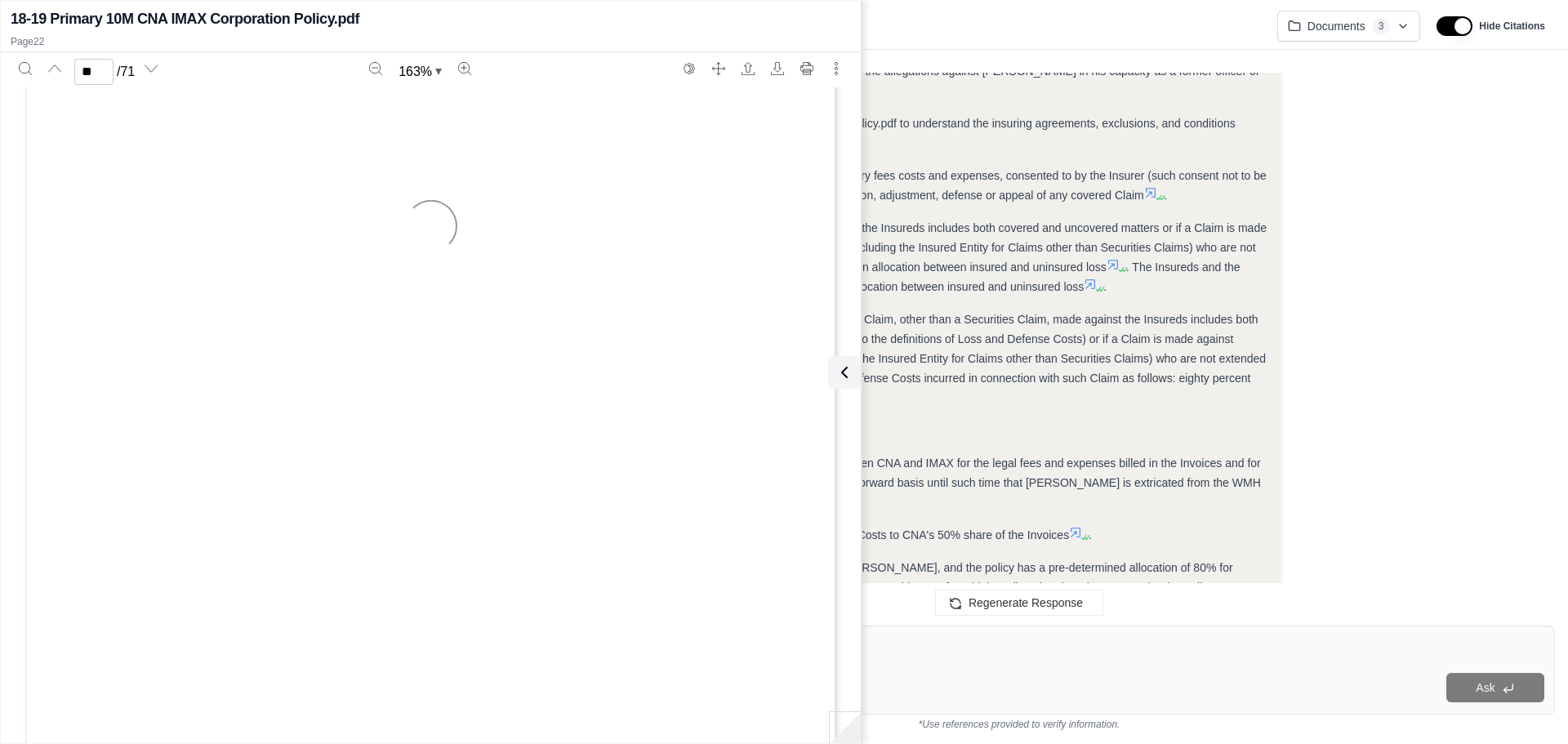
type input "**"
click at [844, 379] on icon at bounding box center [844, 372] width 20 height 20
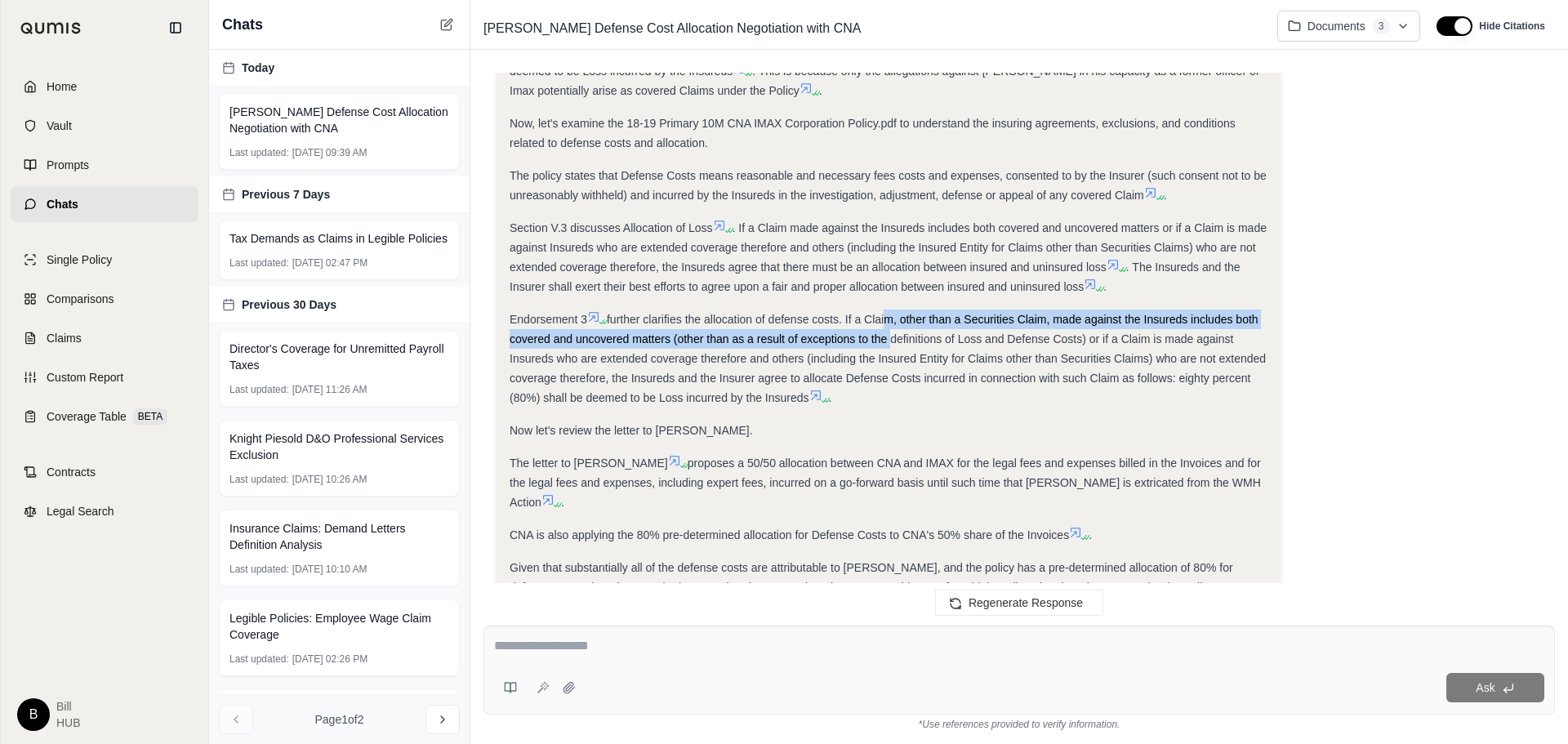
drag, startPoint x: 885, startPoint y: 302, endPoint x: 887, endPoint y: 327, distance: 25.1
click at [887, 327] on div "Endorsement 3 further clarifies the allocation of defense costs. If a Claim, ot…" at bounding box center [888, 358] width 758 height 98
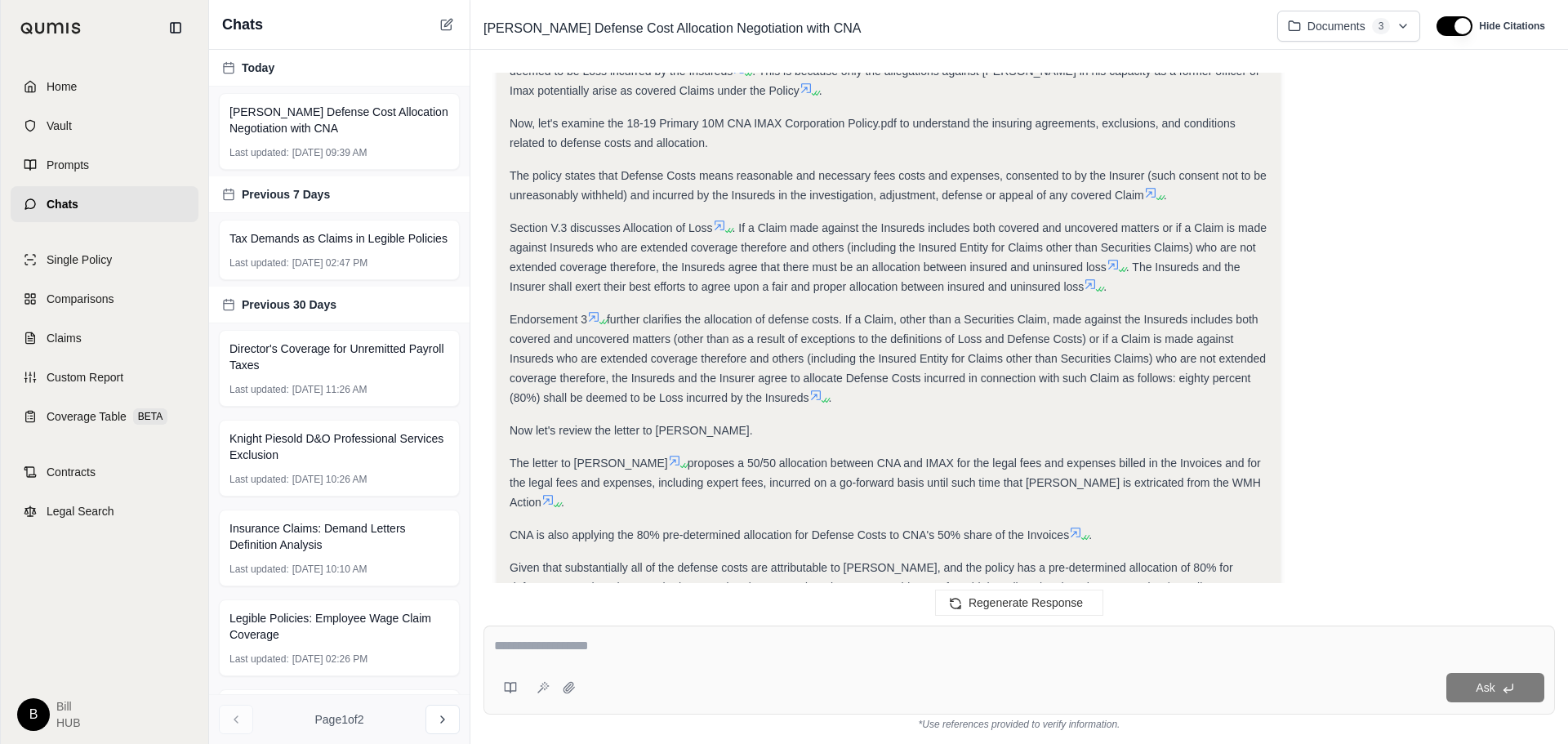
click at [594, 311] on icon at bounding box center [593, 317] width 13 height 13
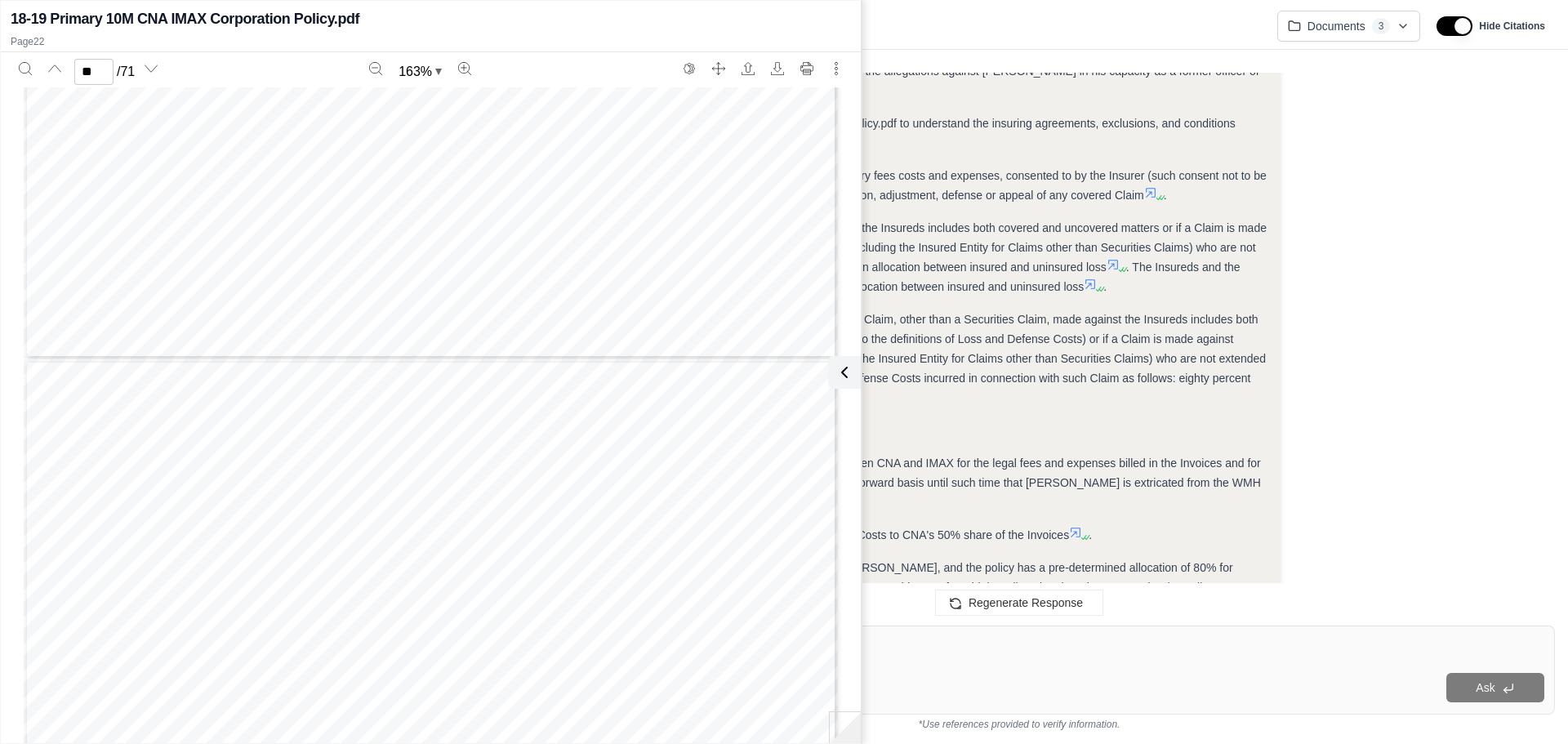
scroll to position [21580, 0]
type input "**"
drag, startPoint x: 856, startPoint y: 377, endPoint x: 865, endPoint y: 377, distance: 9.0
click at [856, 377] on button at bounding box center [844, 372] width 33 height 33
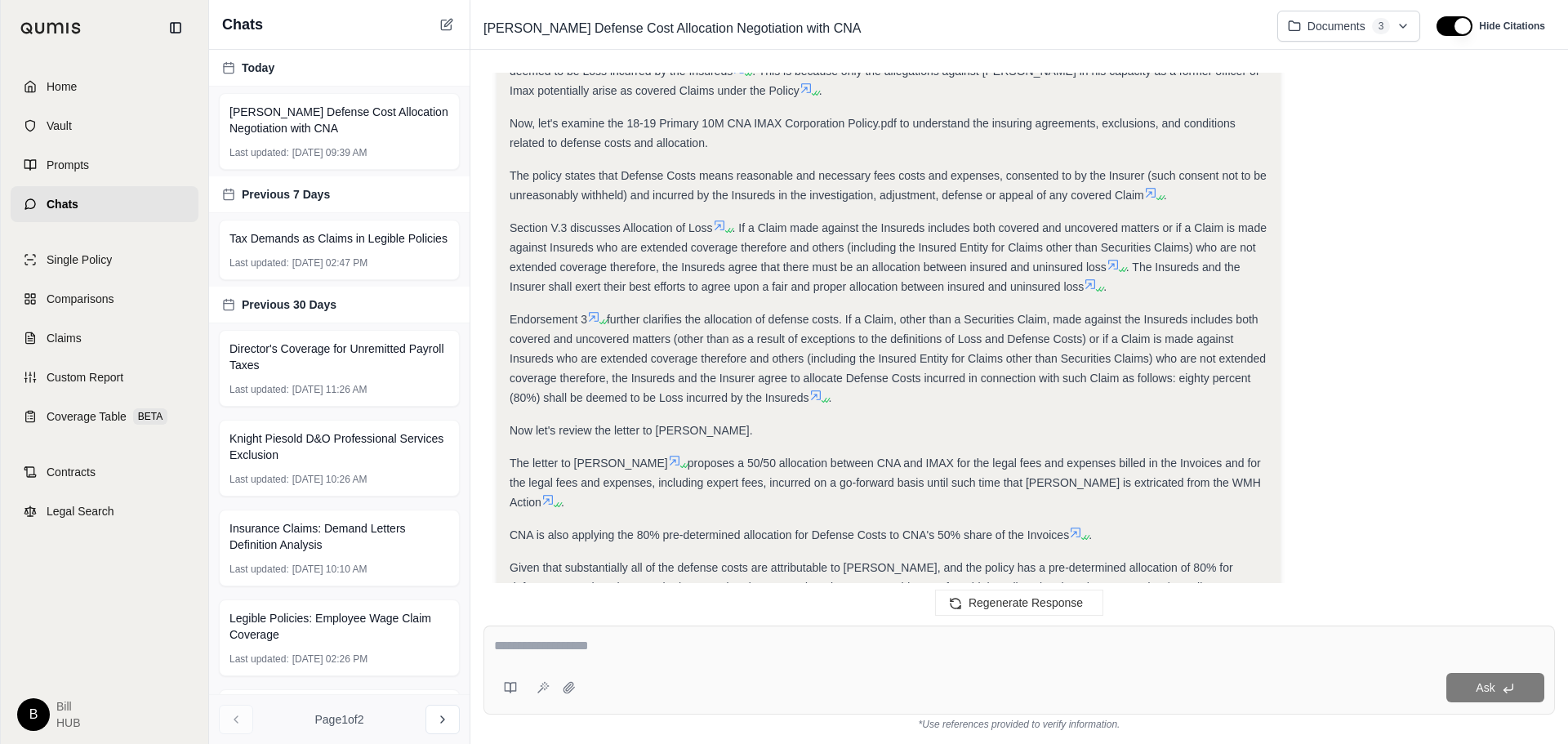
scroll to position [1031, 0]
